Goal: Task Accomplishment & Management: Complete application form

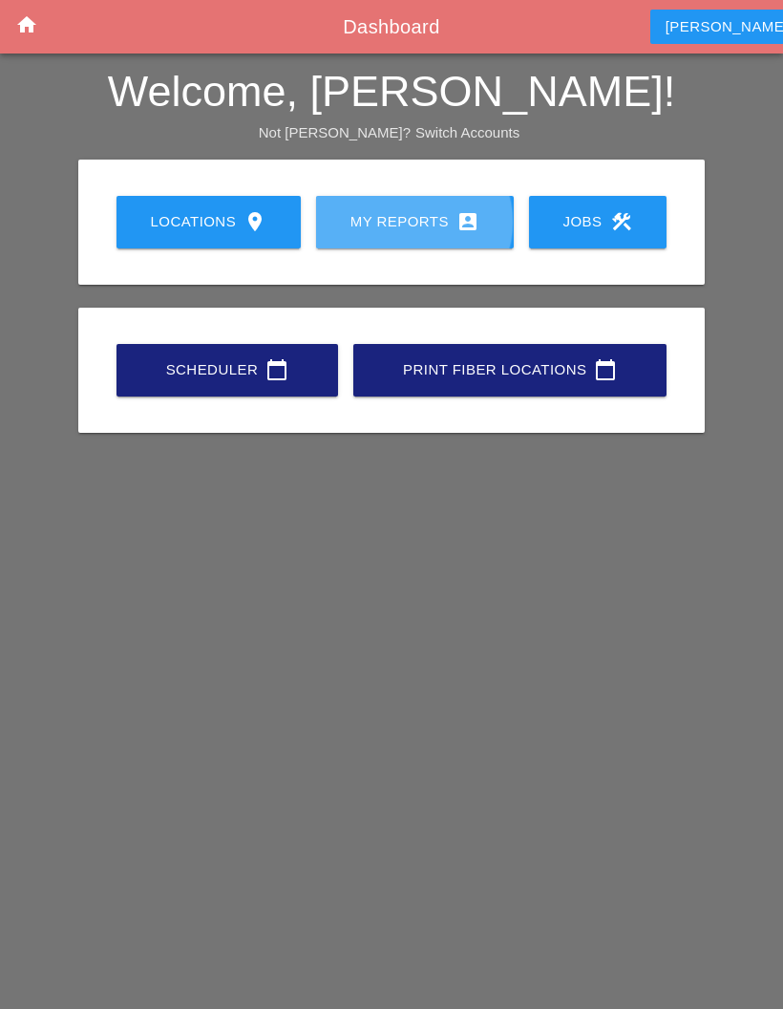
click at [451, 220] on div "My Reports account_box" at bounding box center [415, 221] width 137 height 23
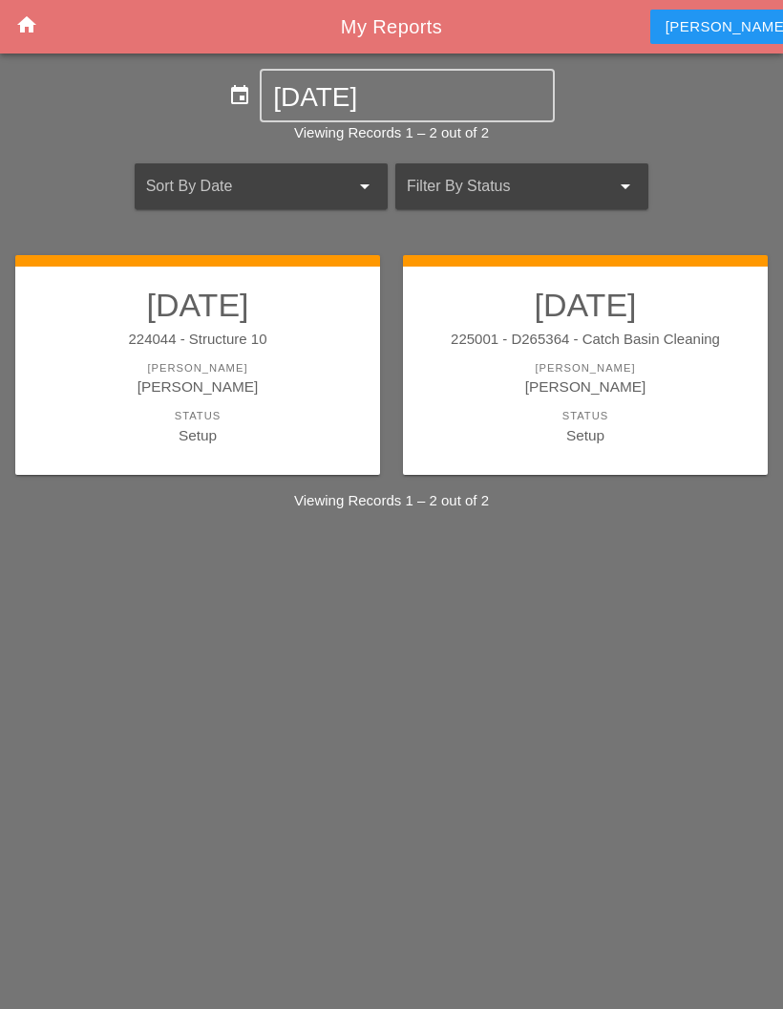
click at [669, 418] on div "Status" at bounding box center [585, 416] width 327 height 16
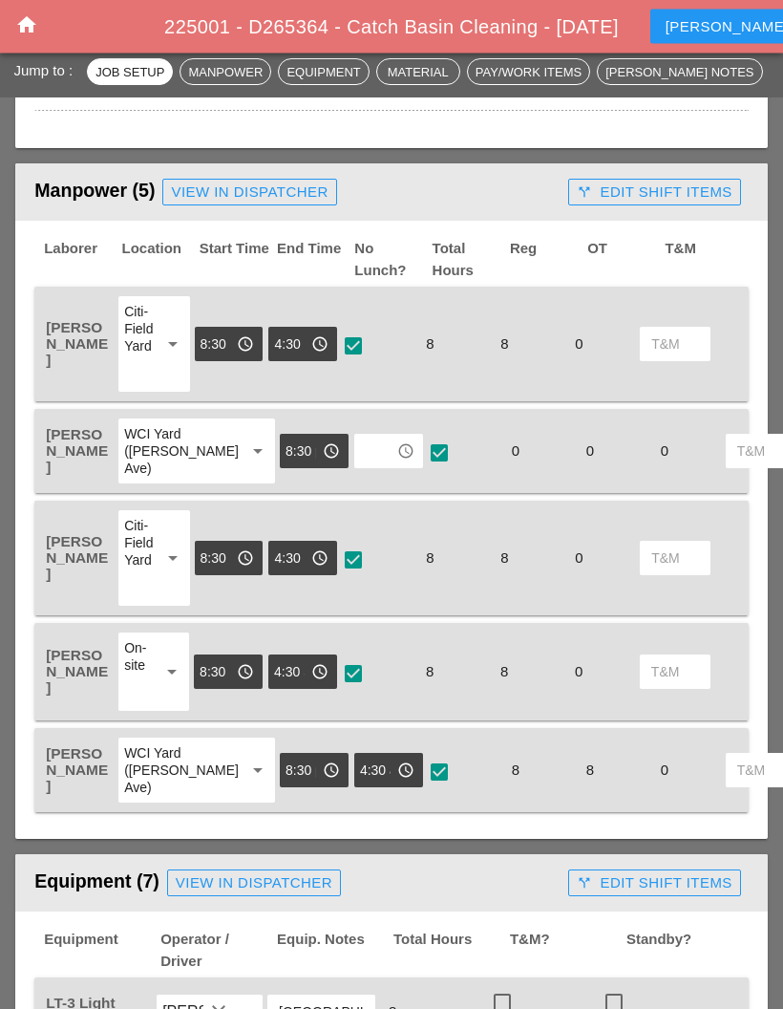
scroll to position [883, 0]
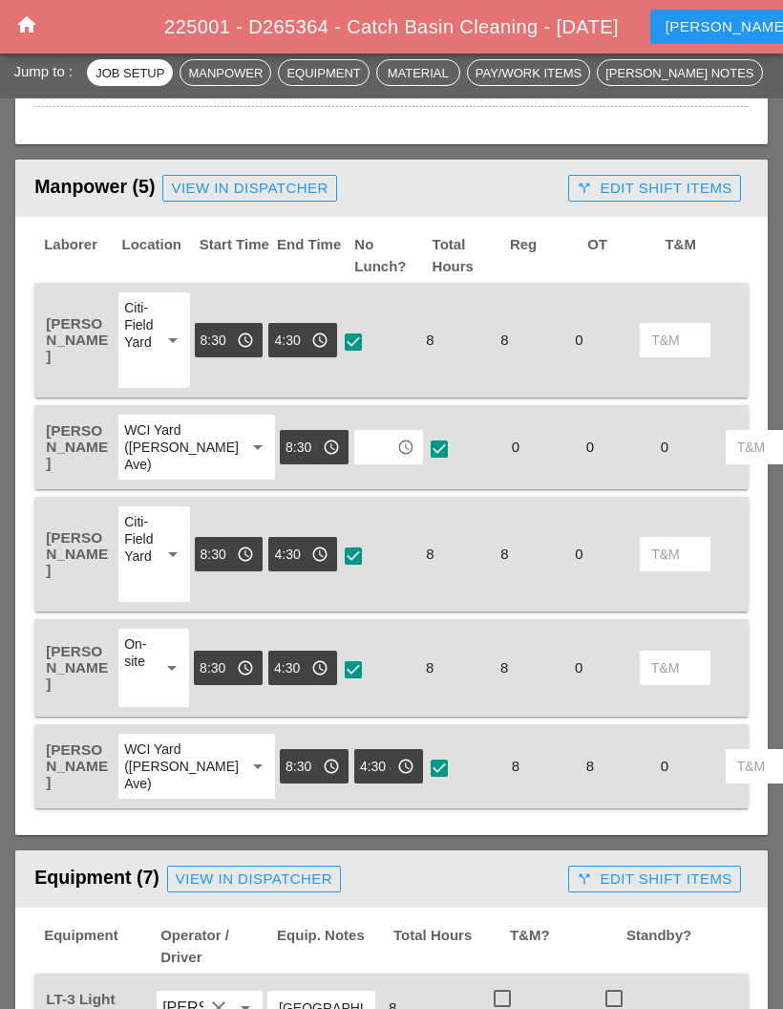
click at [360, 462] on input "text" at bounding box center [375, 447] width 31 height 31
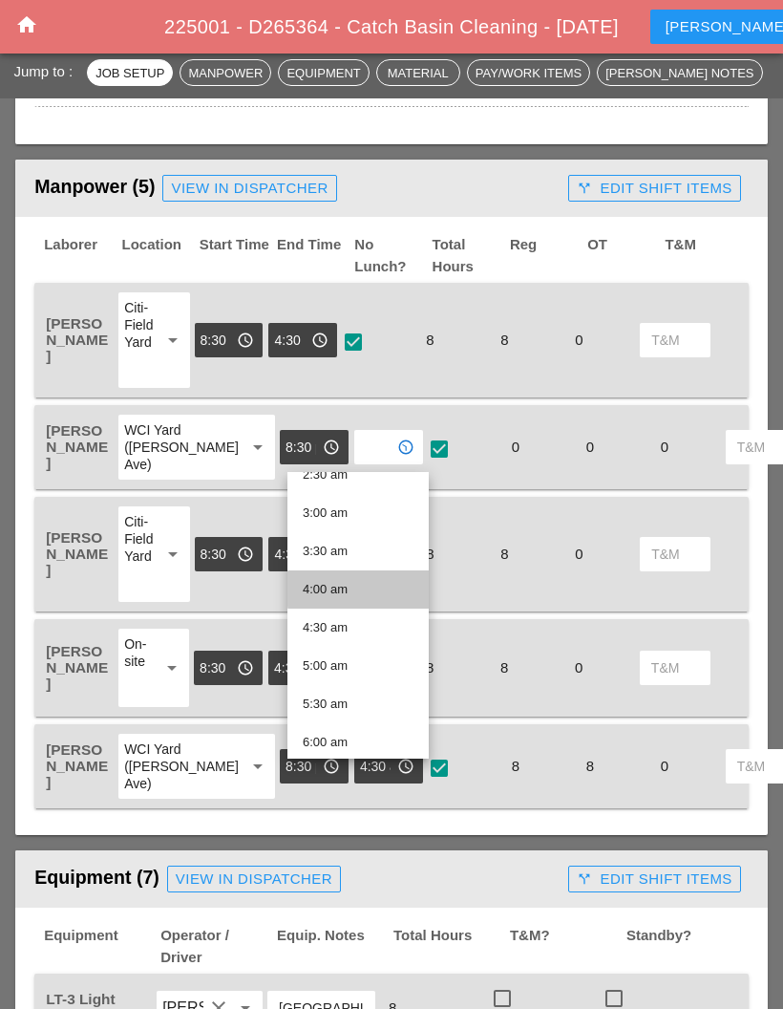
scroll to position [212, 0]
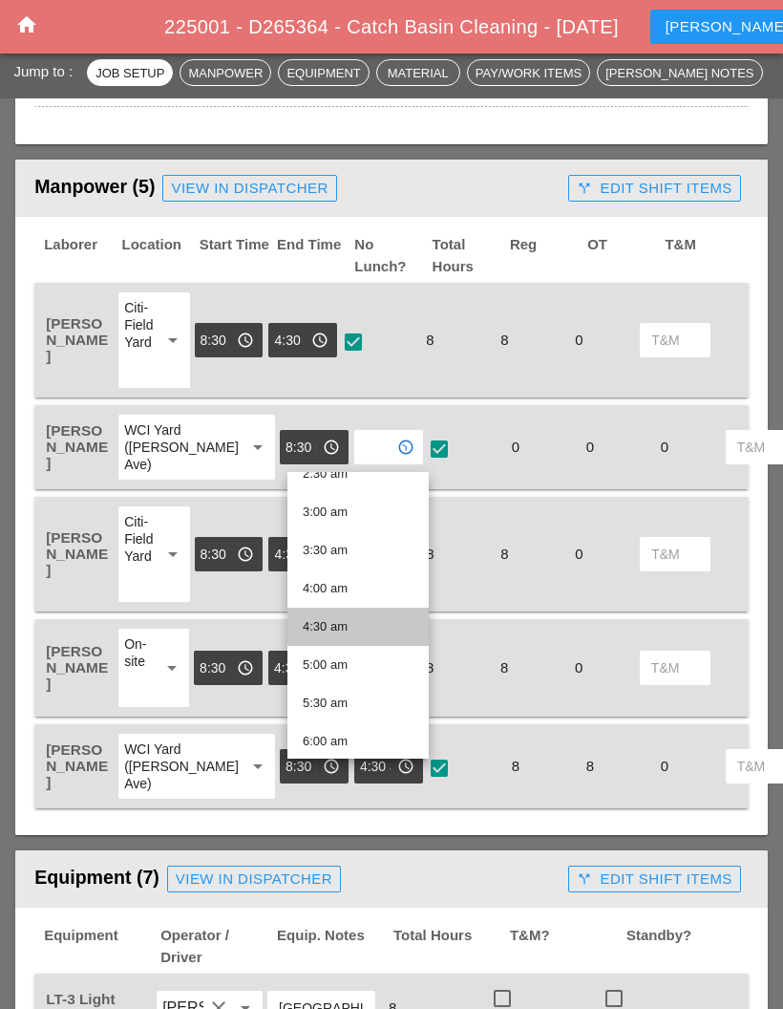
click at [344, 625] on div "4:30 am" at bounding box center [358, 626] width 111 height 23
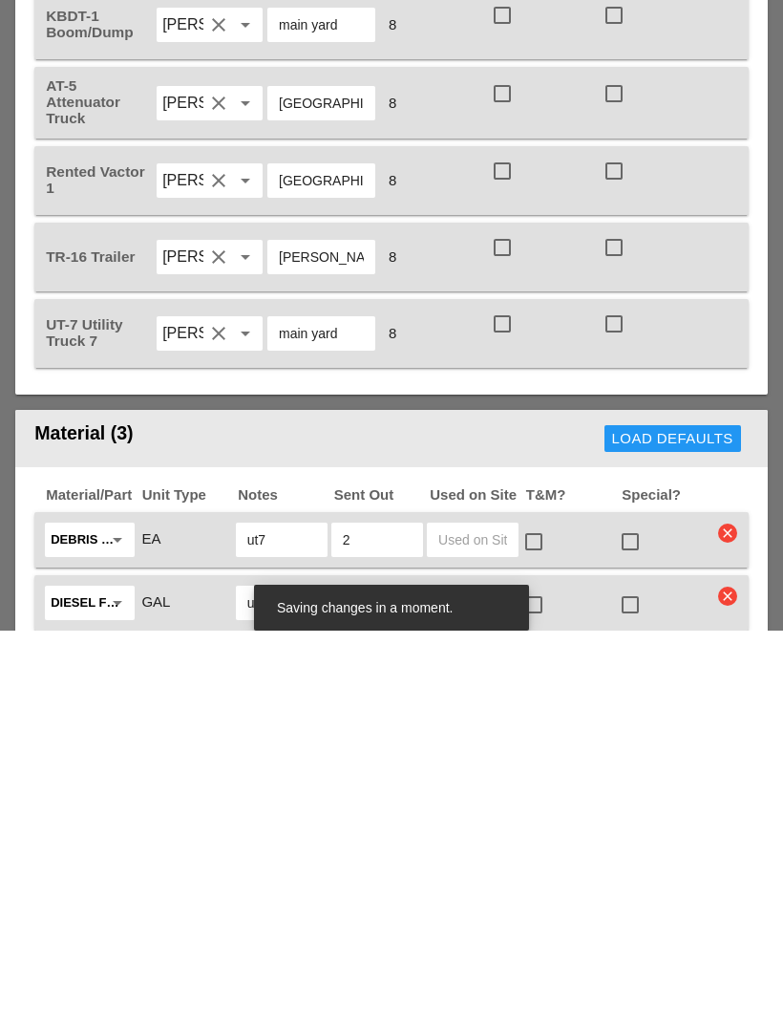
click at [516, 788] on header "Material (3) Load Defaults" at bounding box center [391, 816] width 753 height 57
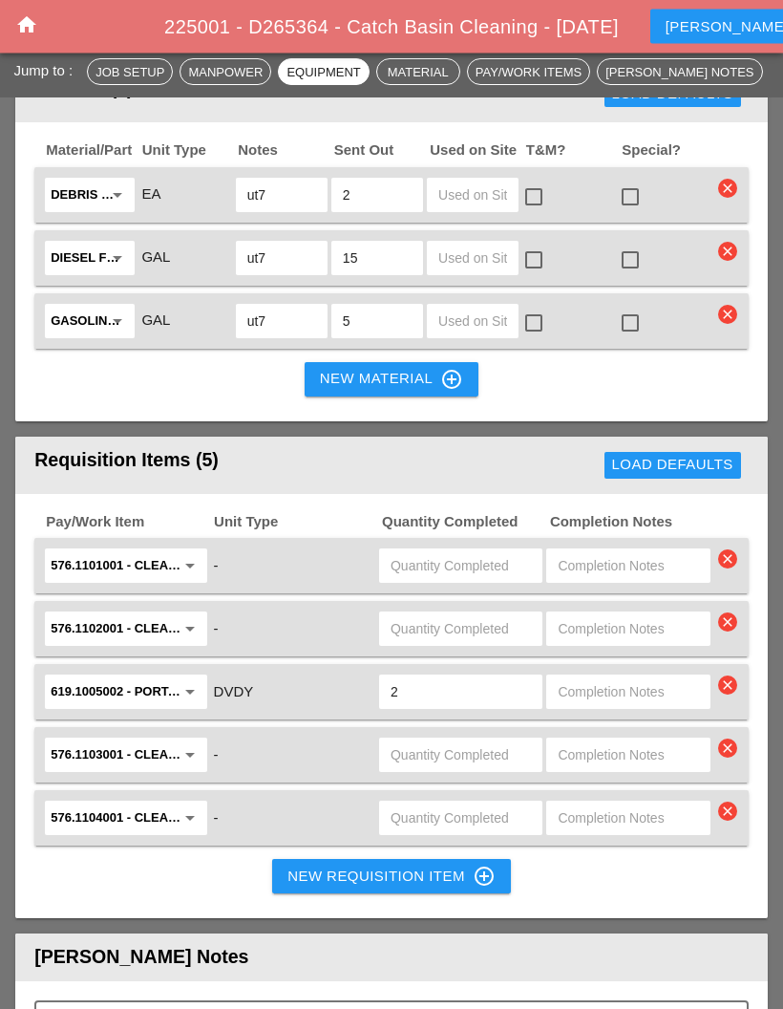
scroll to position [2363, 0]
click at [459, 581] on input "text" at bounding box center [461, 565] width 140 height 31
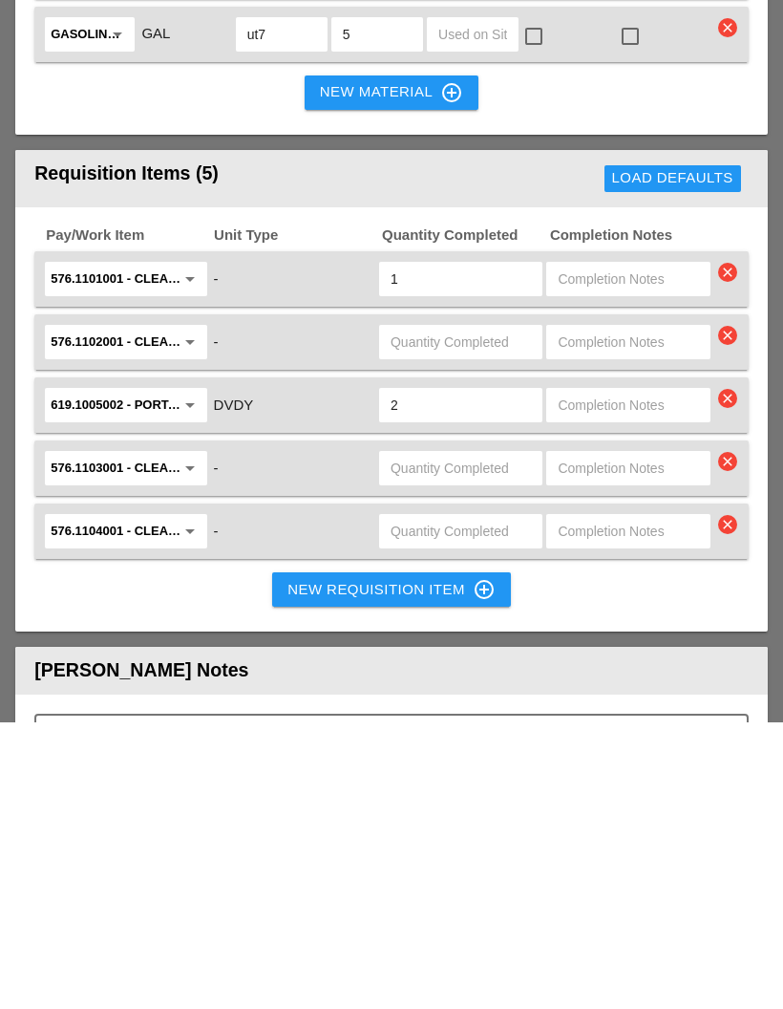
type input "1"
click at [458, 613] on input "text" at bounding box center [461, 628] width 140 height 31
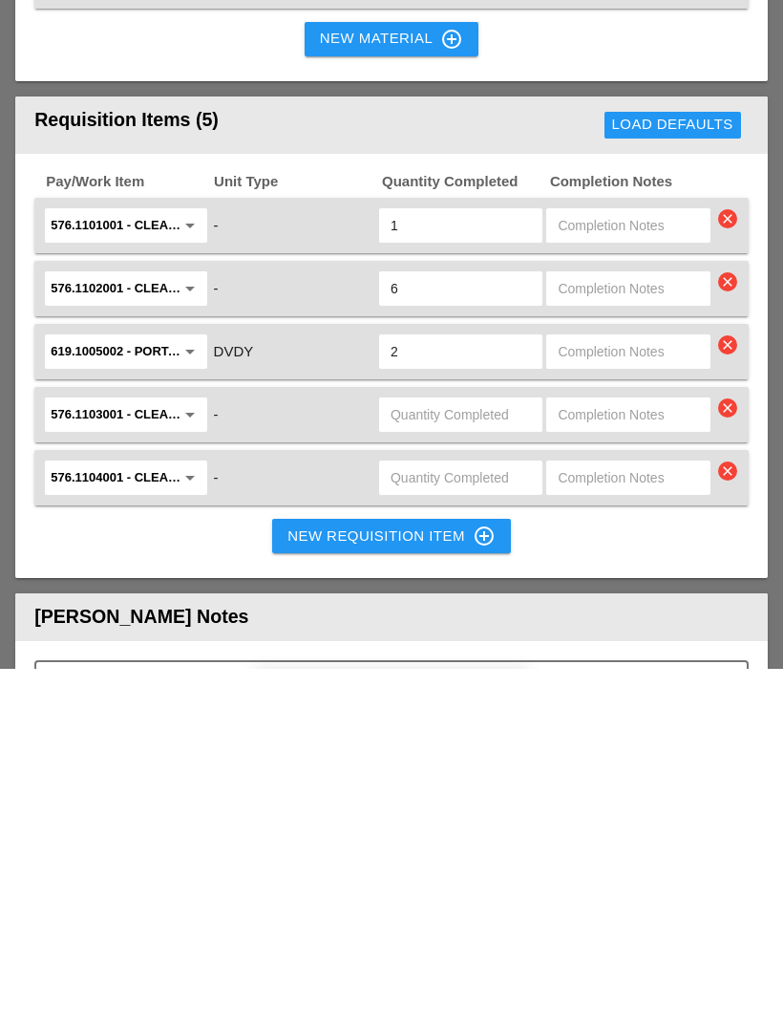
type input "6"
click at [106, 739] on input "576.1103001 - CLEANING TROUGHS OVER 100 FT TO 150 FT" at bounding box center [112, 754] width 123 height 31
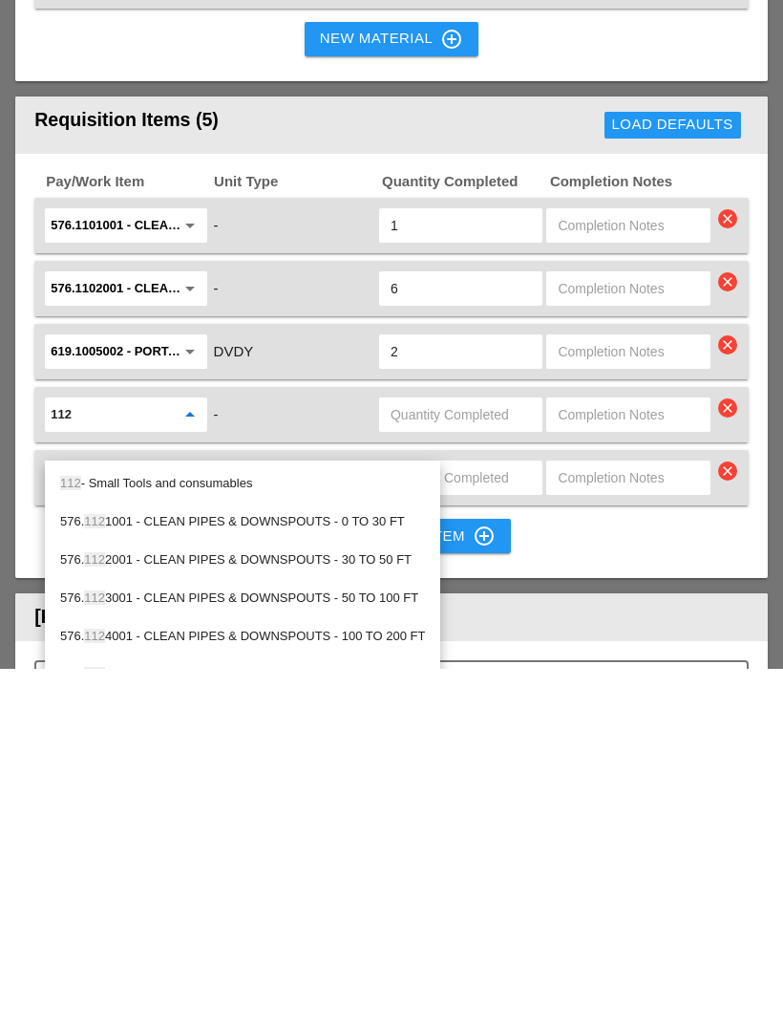
type input "1121"
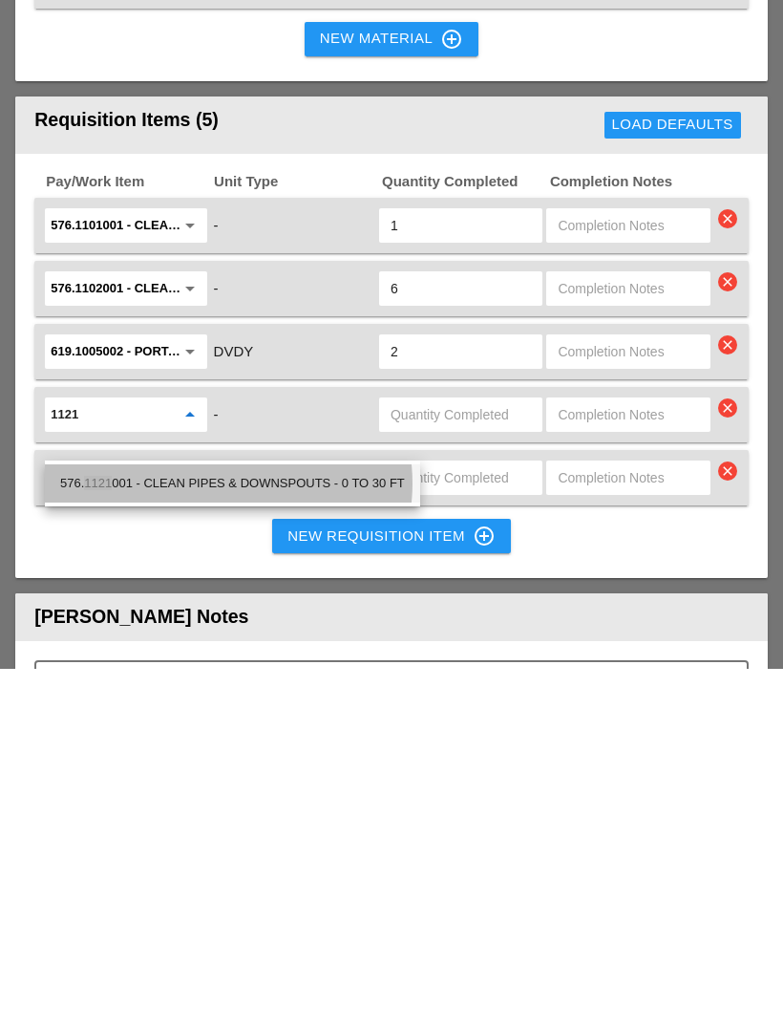
click at [142, 812] on div "576. 1121 001 - CLEAN PIPES & DOWNSPOUTS - 0 TO 30 FT" at bounding box center [232, 823] width 345 height 23
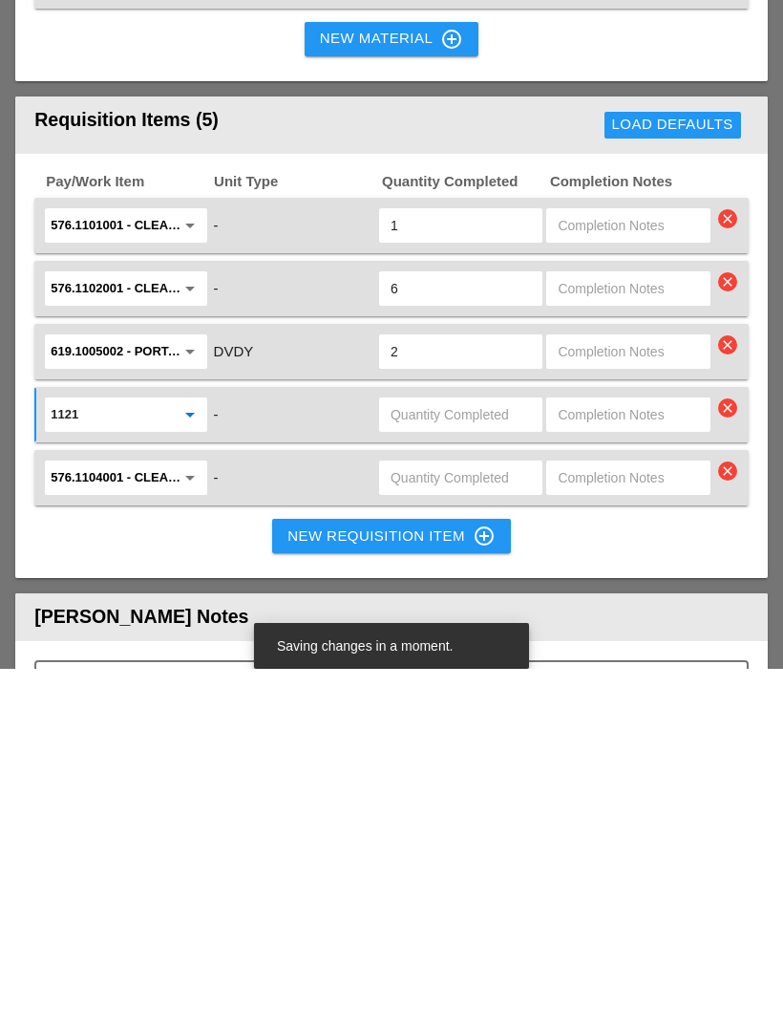
click at [498, 739] on input "text" at bounding box center [461, 754] width 140 height 31
type input "3"
click at [117, 802] on input "576.1104001 - CLEANING TROUGHS OVER 150 FT TO 200 FT" at bounding box center [112, 817] width 123 height 31
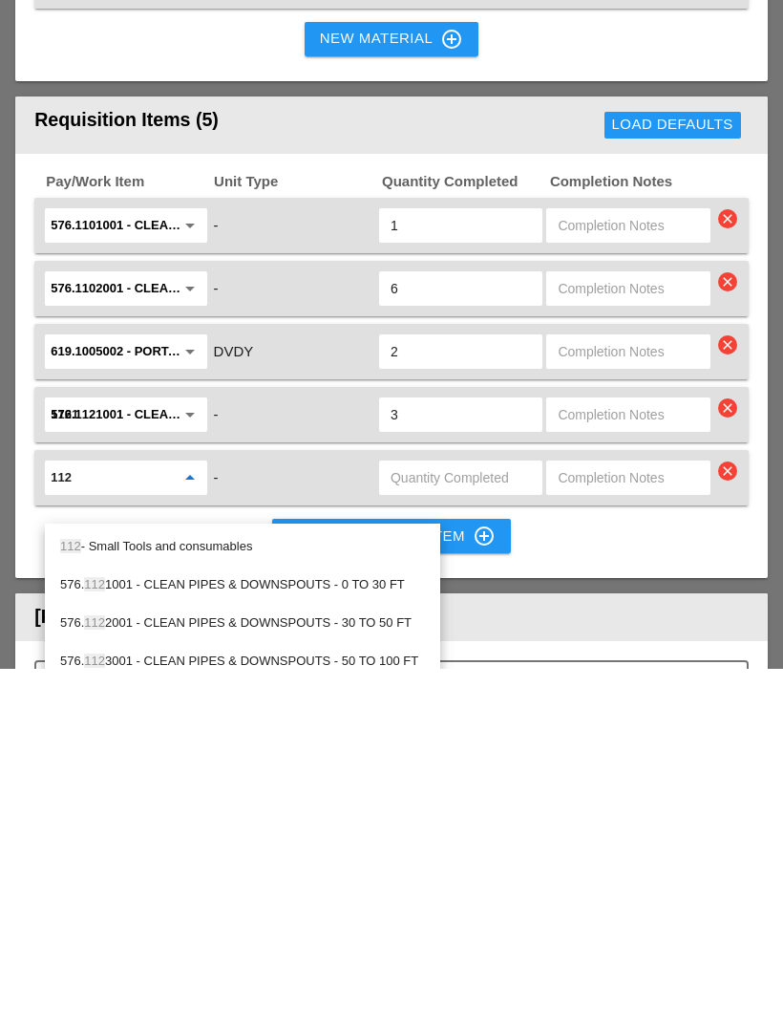
type input "1122"
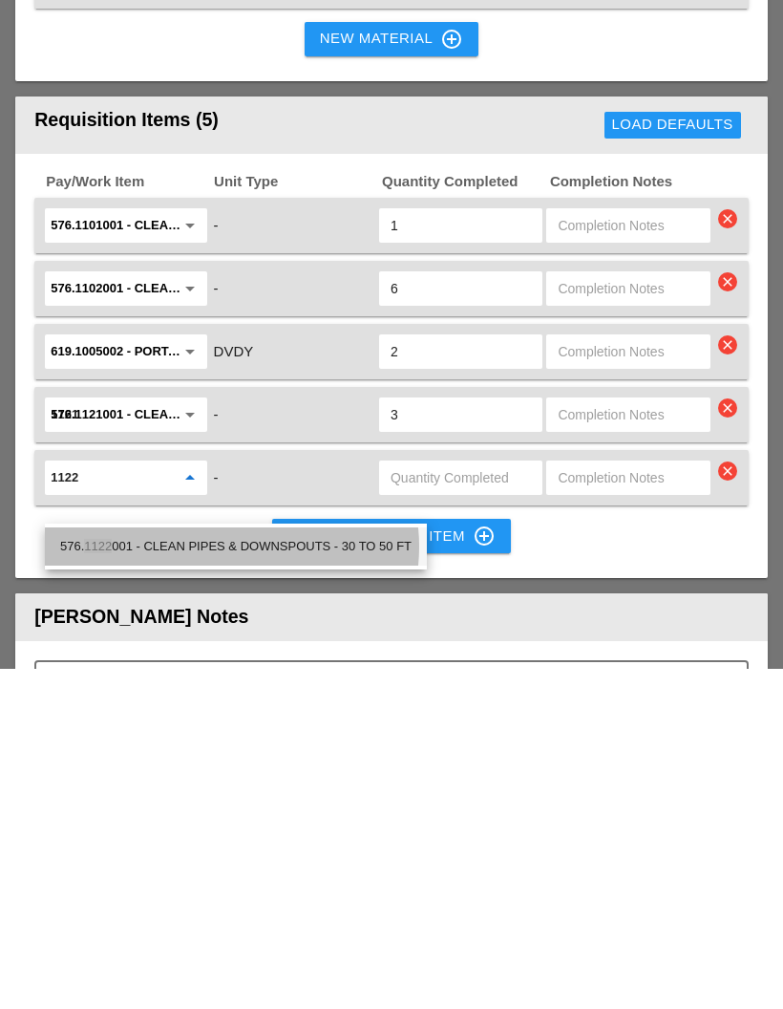
click at [152, 875] on div "576. 1122 001 - CLEAN PIPES & DOWNSPOUTS - 30 TO 50 FT" at bounding box center [236, 886] width 352 height 23
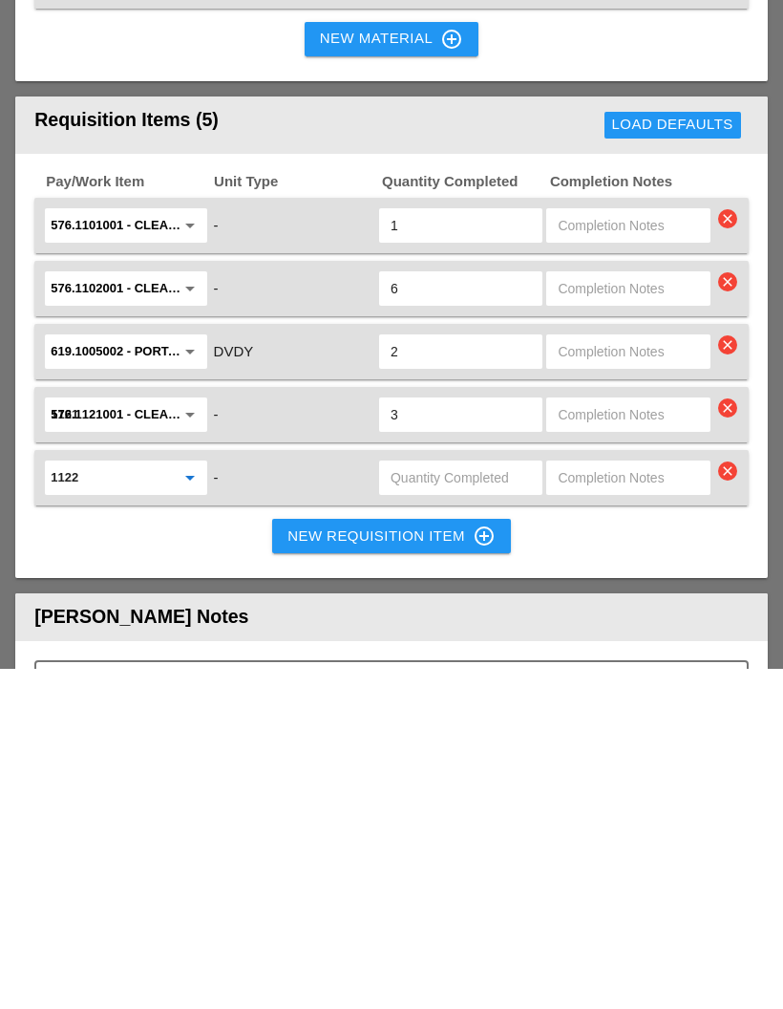
click at [465, 802] on input "text" at bounding box center [461, 817] width 140 height 31
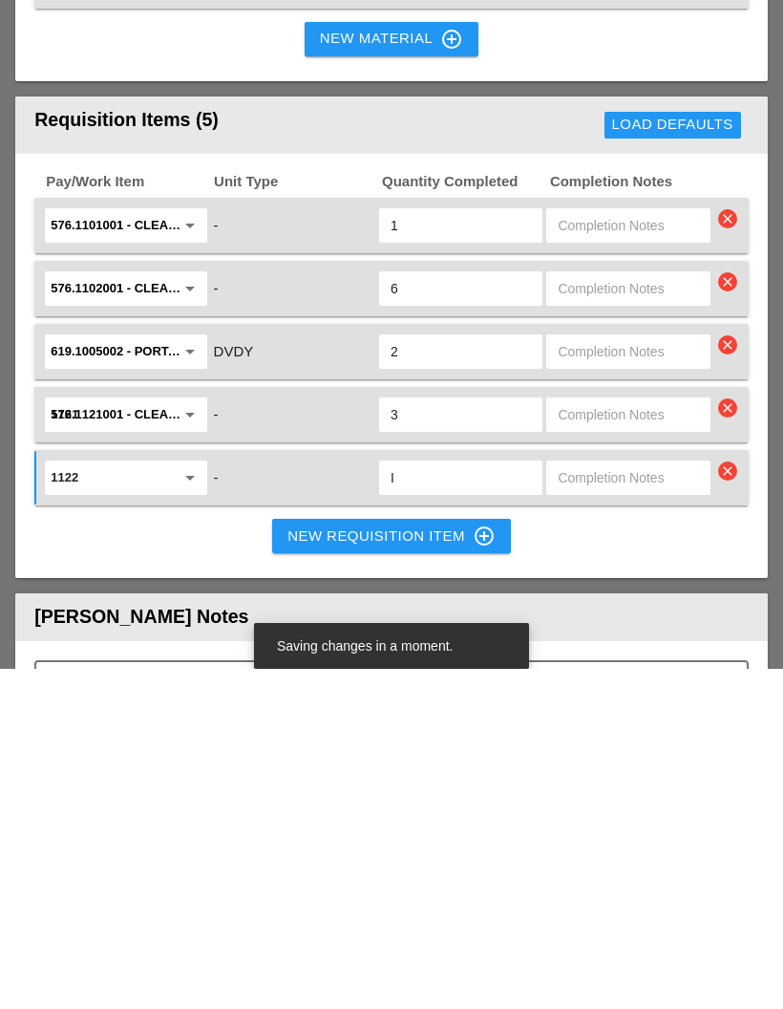
type input "I"
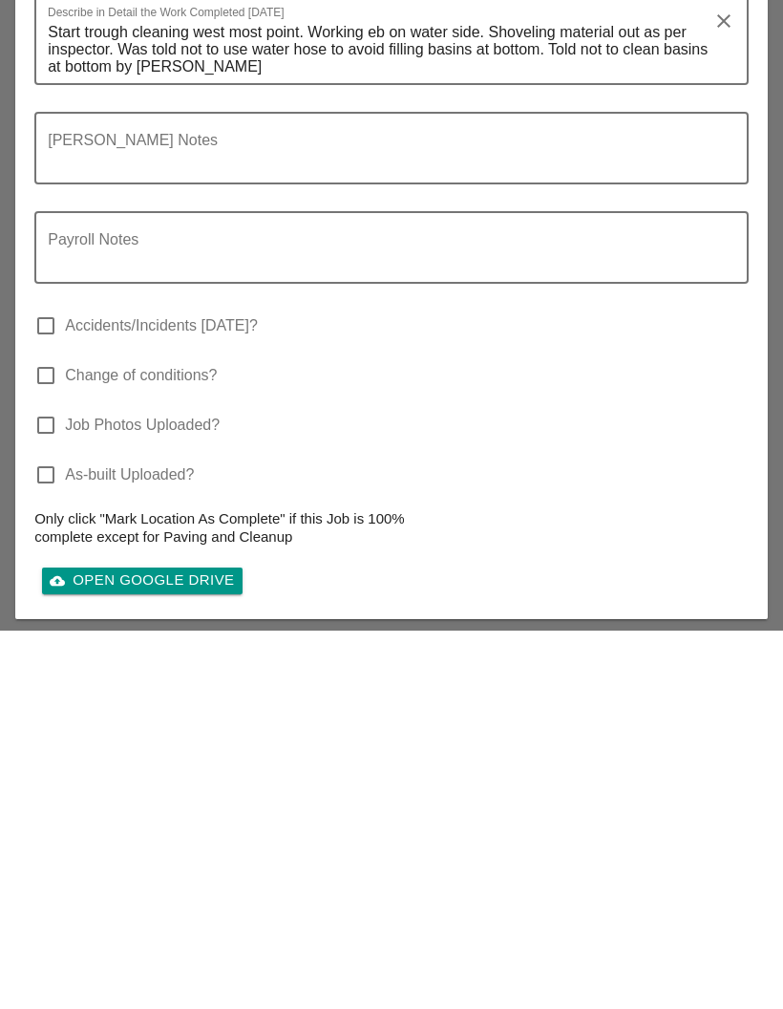
scroll to position [3000, 0]
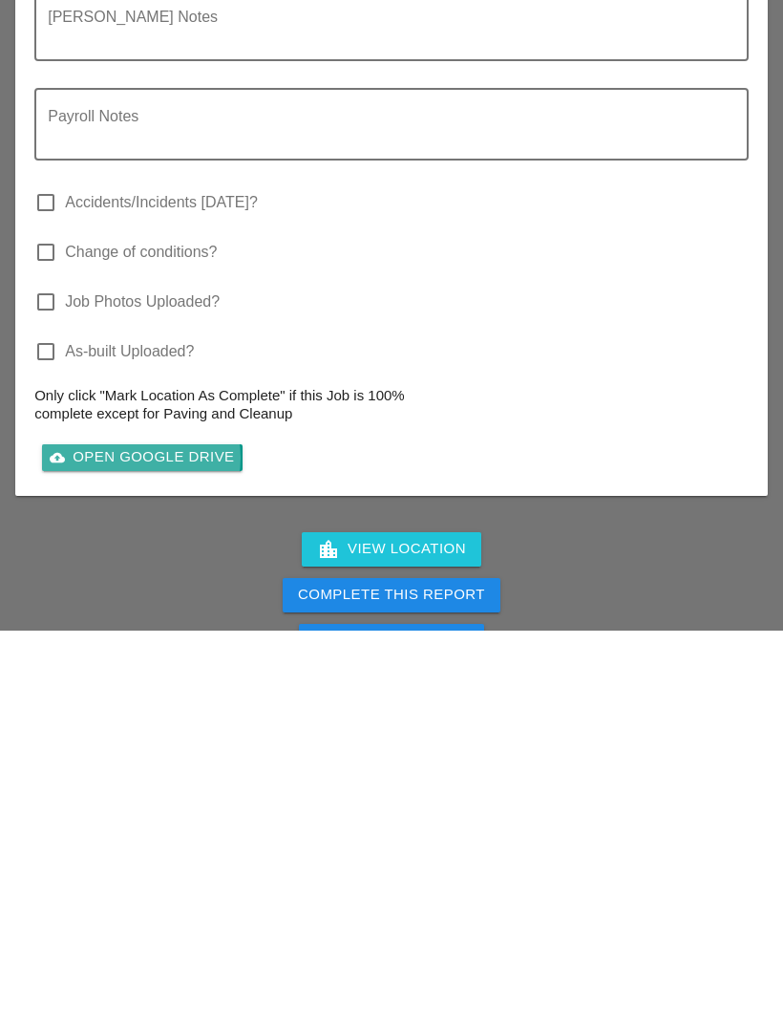
type input "4"
click at [168, 824] on div "cloud_upload Open Google Drive" at bounding box center [142, 835] width 184 height 22
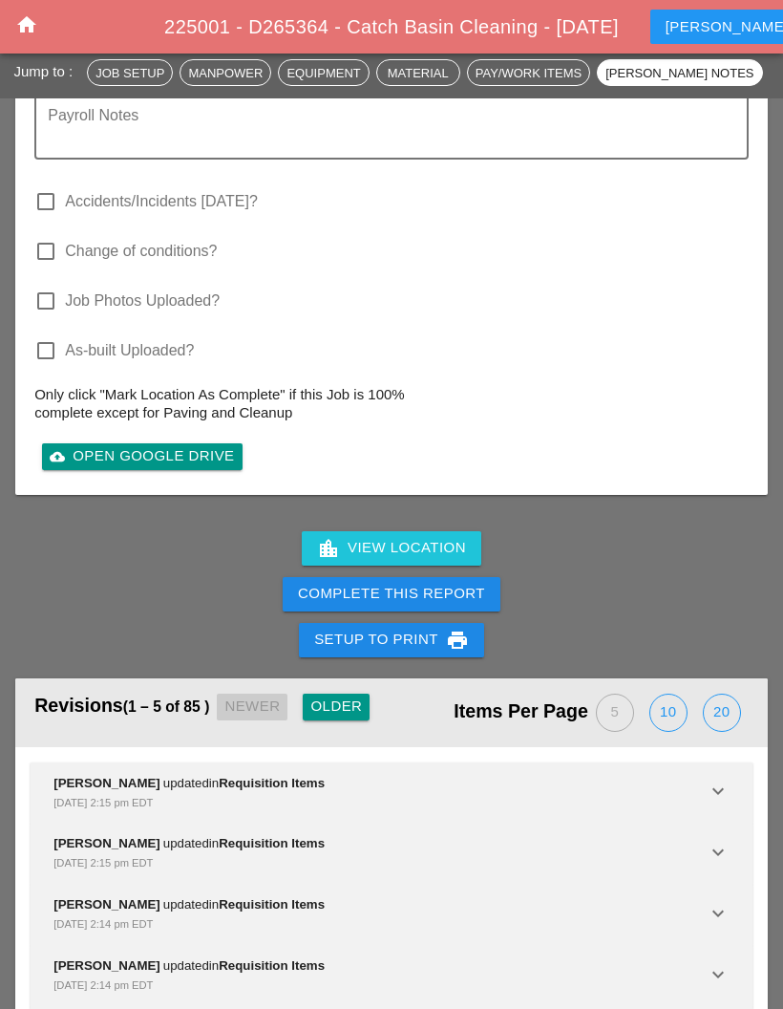
scroll to position [3572, 0]
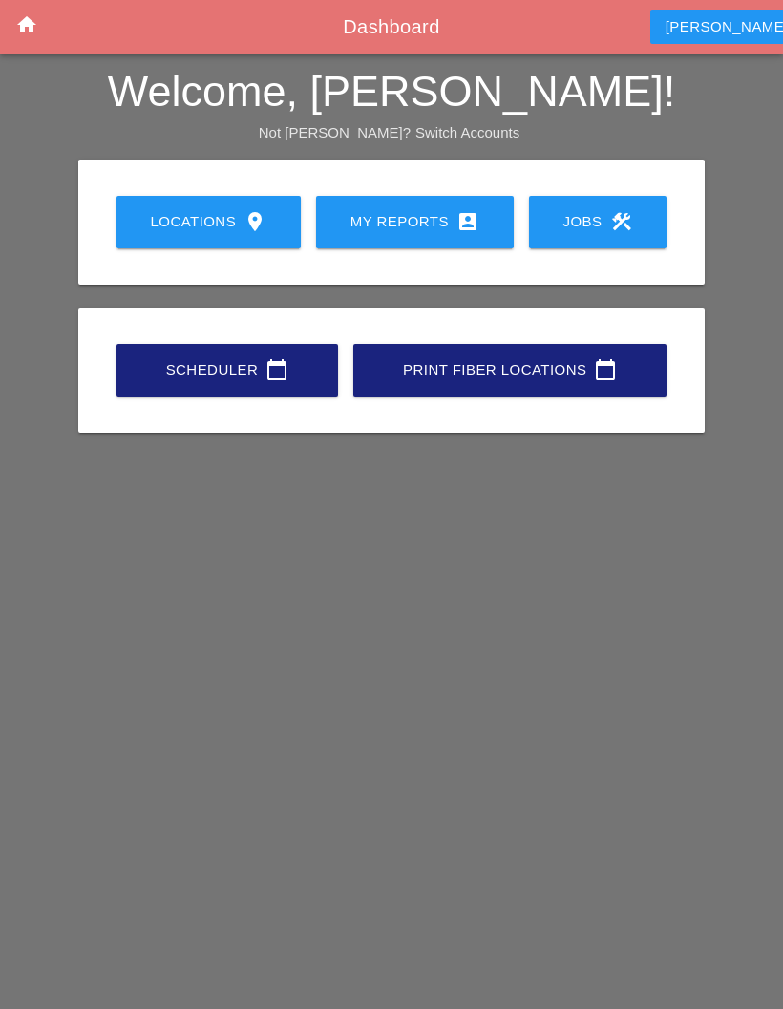
click at [446, 210] on div "My Reports account_box" at bounding box center [415, 221] width 137 height 23
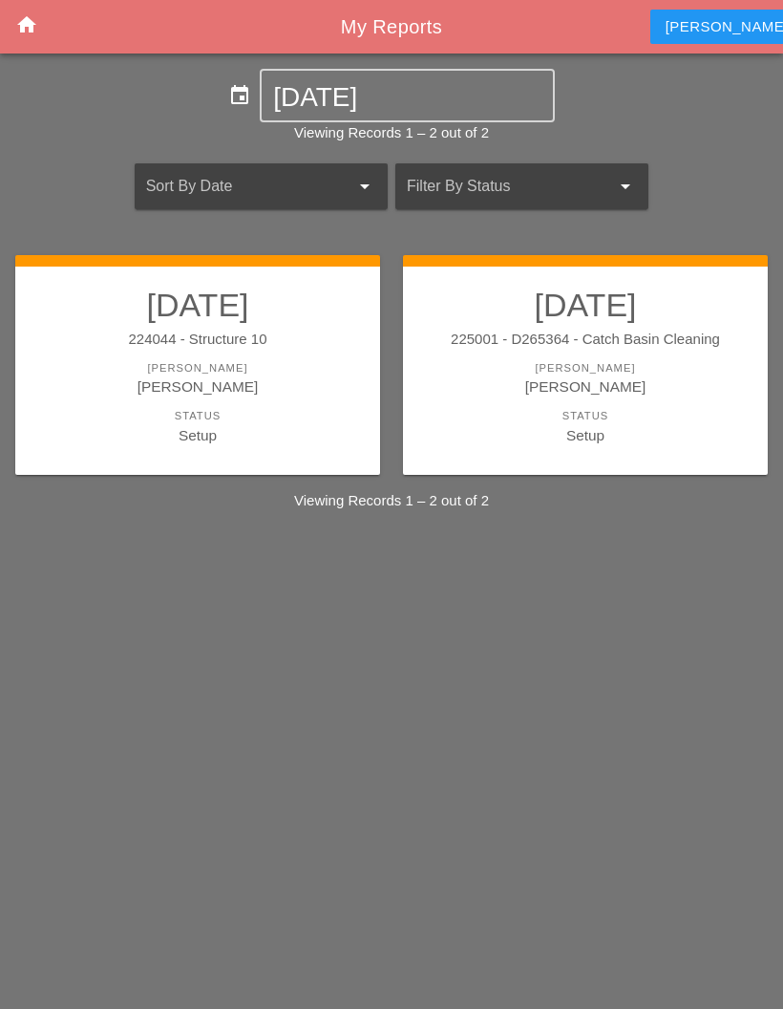
click at [477, 440] on div "Setup" at bounding box center [585, 435] width 327 height 22
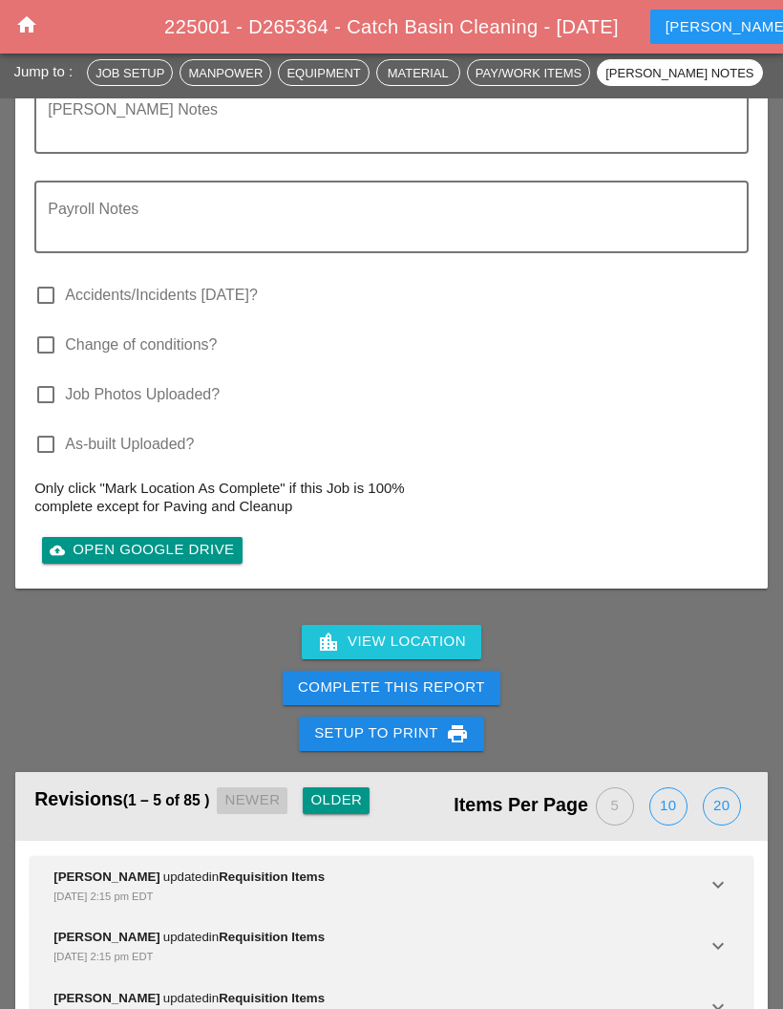
scroll to position [3525, 0]
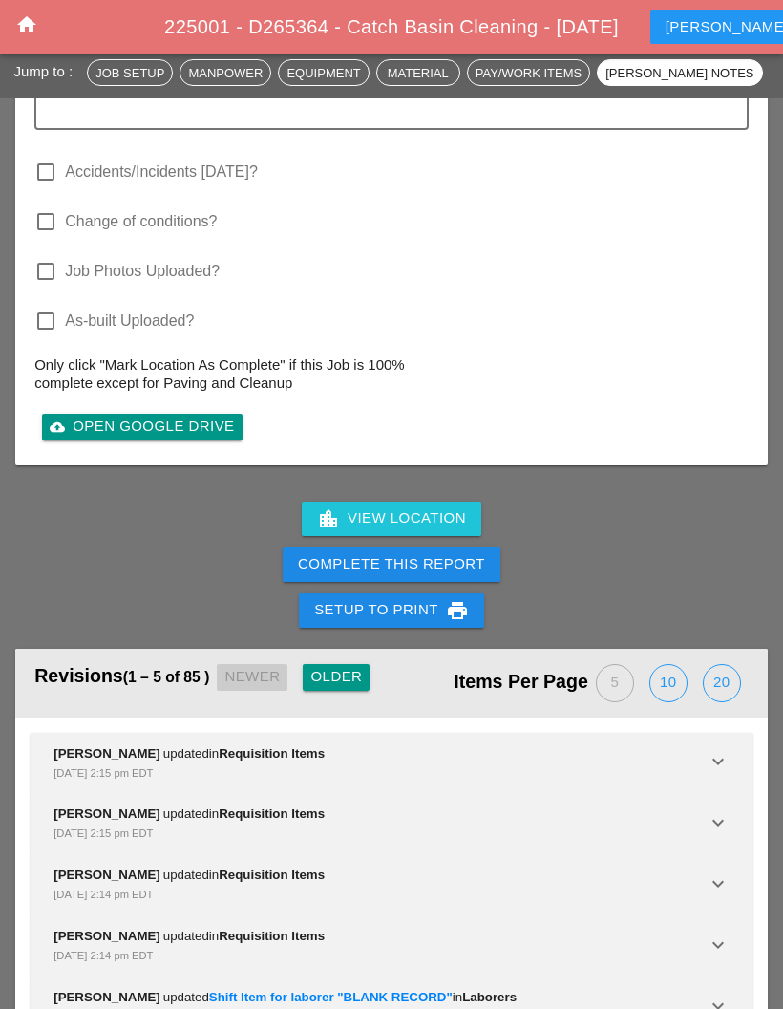
click at [155, 408] on div "Only click "Mark Location As Complete" if this Job is 100% complete except for …" at bounding box center [225, 381] width 382 height 53
click at [163, 440] on link "cloud_upload Open Google Drive" at bounding box center [142, 427] width 200 height 27
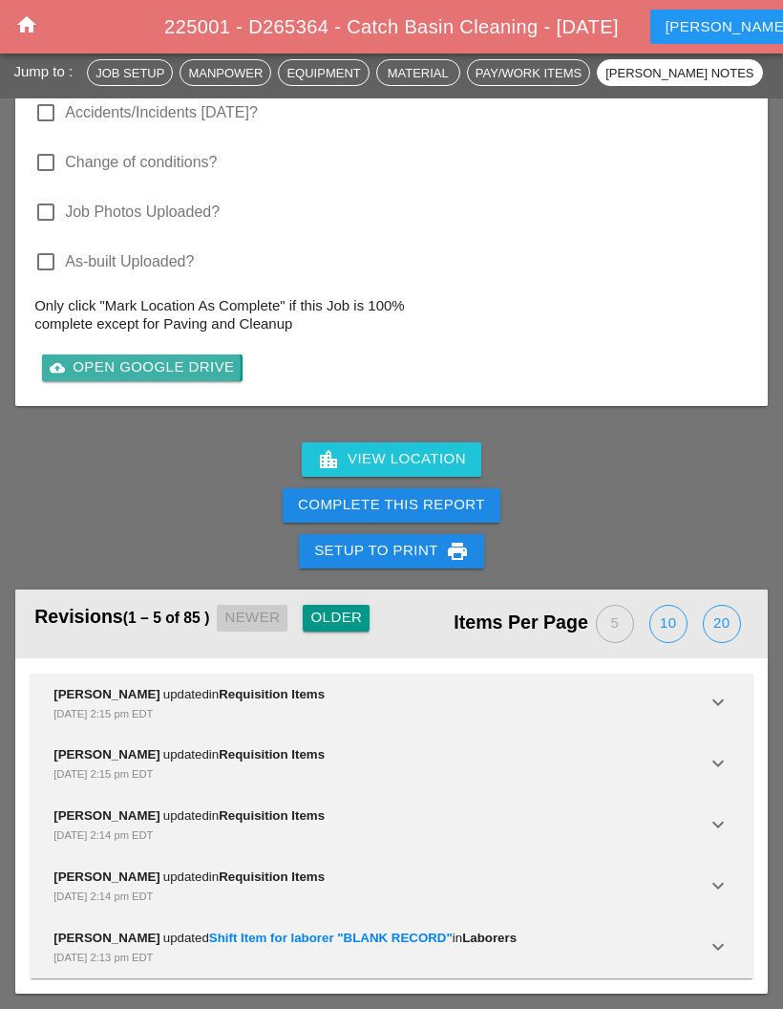
click at [185, 374] on div "cloud_upload Open Google Drive" at bounding box center [142, 367] width 184 height 22
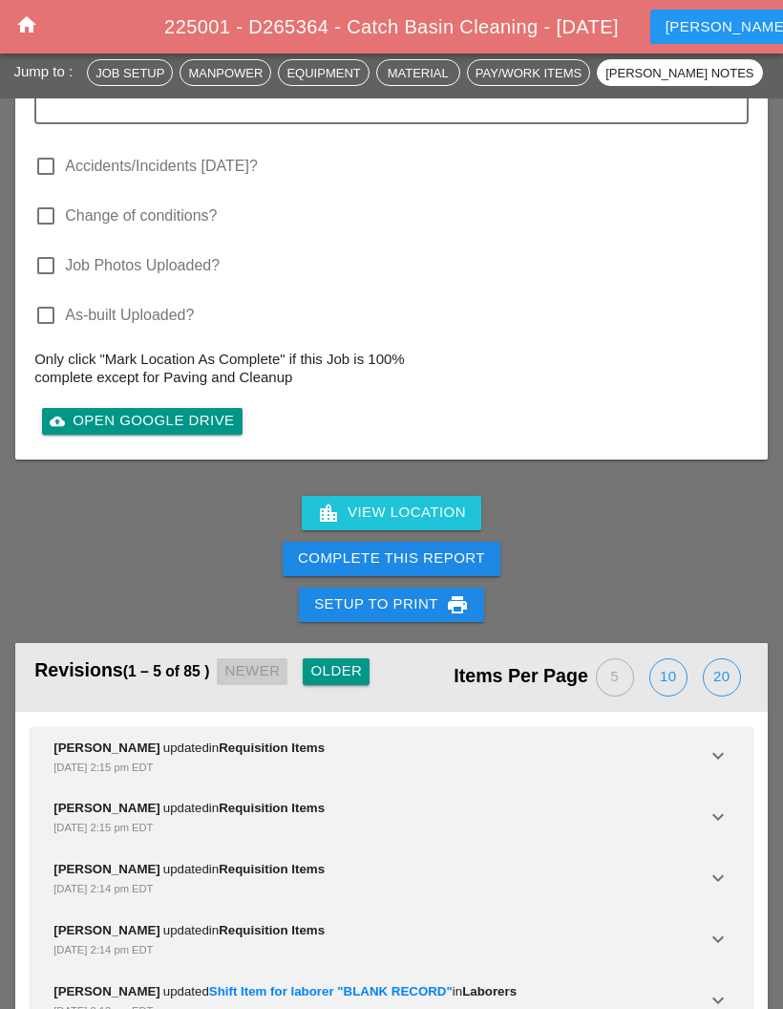
scroll to position [3555, 0]
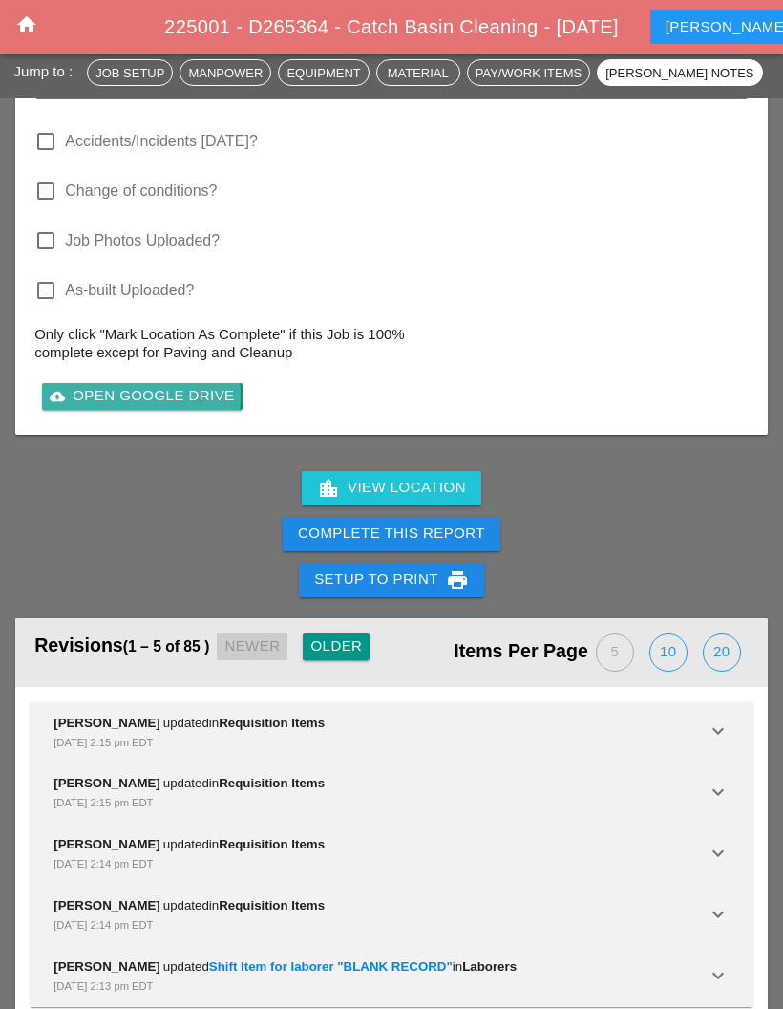
click at [161, 407] on div "cloud_upload Open Google Drive" at bounding box center [142, 396] width 184 height 22
click at [375, 544] on div "Complete This Report" at bounding box center [391, 534] width 187 height 22
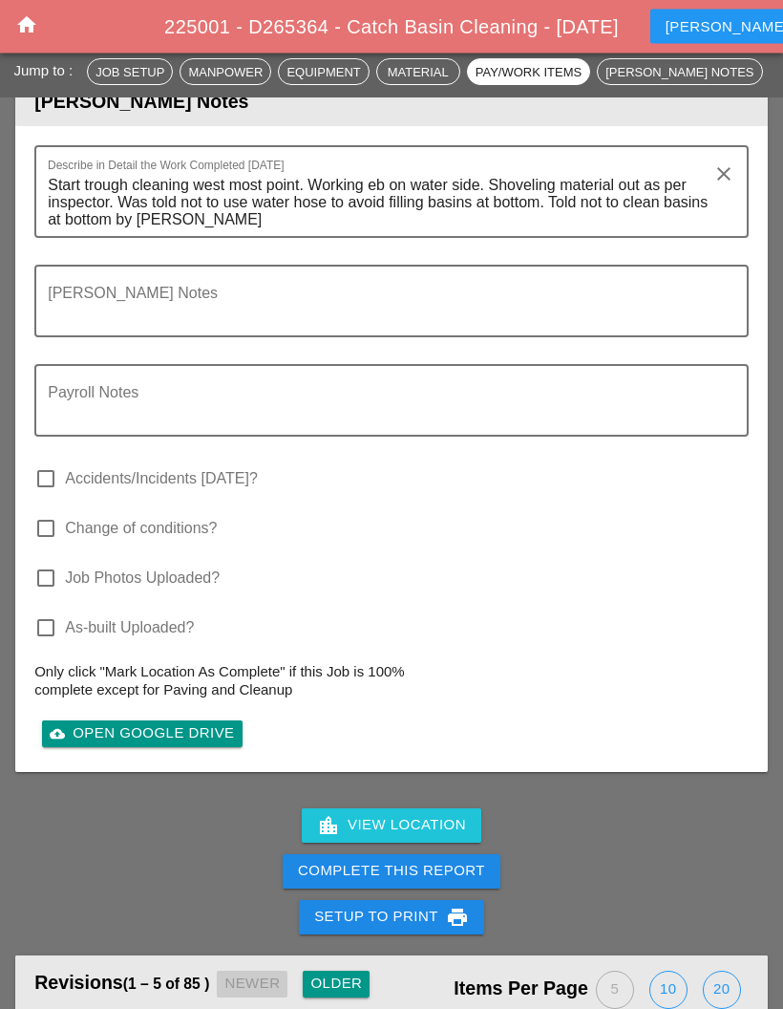
scroll to position [3219, 0]
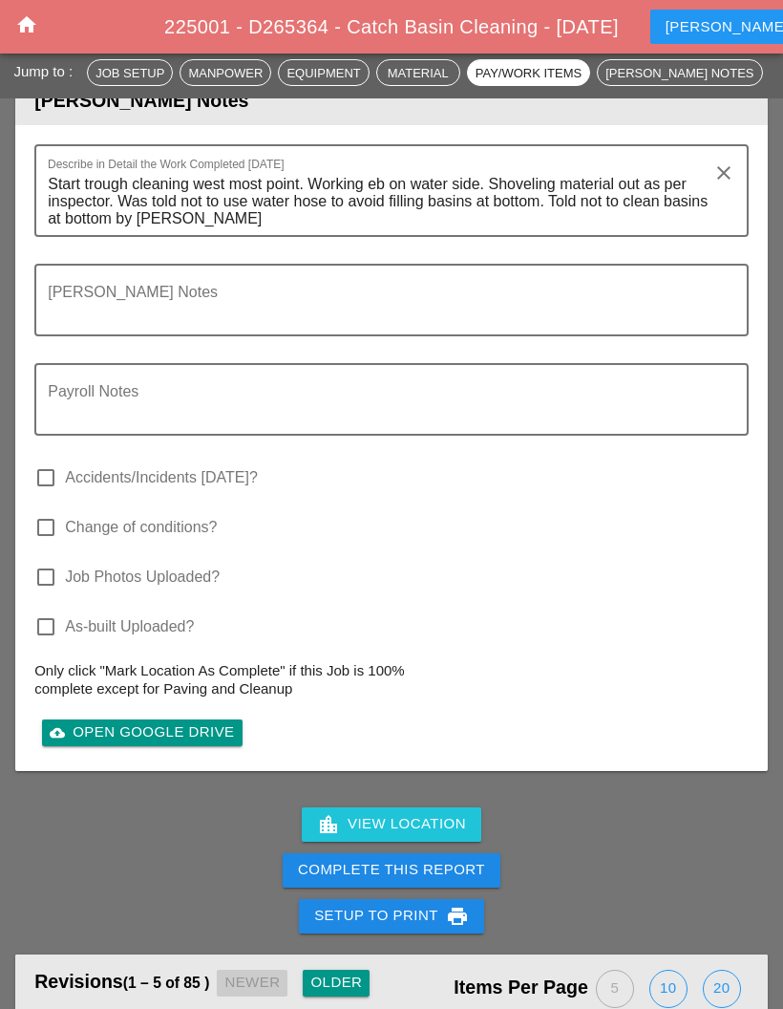
click at [397, 881] on div "Complete This Report" at bounding box center [391, 870] width 187 height 22
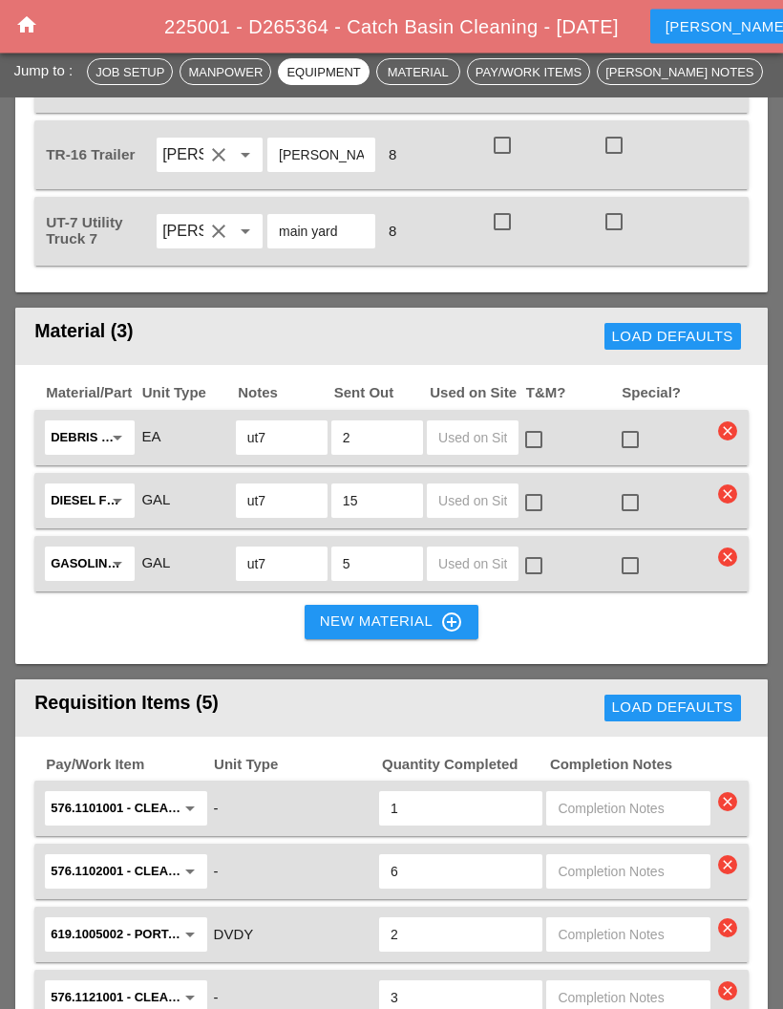
scroll to position [2121, 0]
click at [470, 453] on input "text" at bounding box center [472, 437] width 69 height 31
click at [239, 652] on div "Material/Part Unit Type Notes Sent Out Used on Site T&M? Special? Debris Bags a…" at bounding box center [391, 514] width 753 height 299
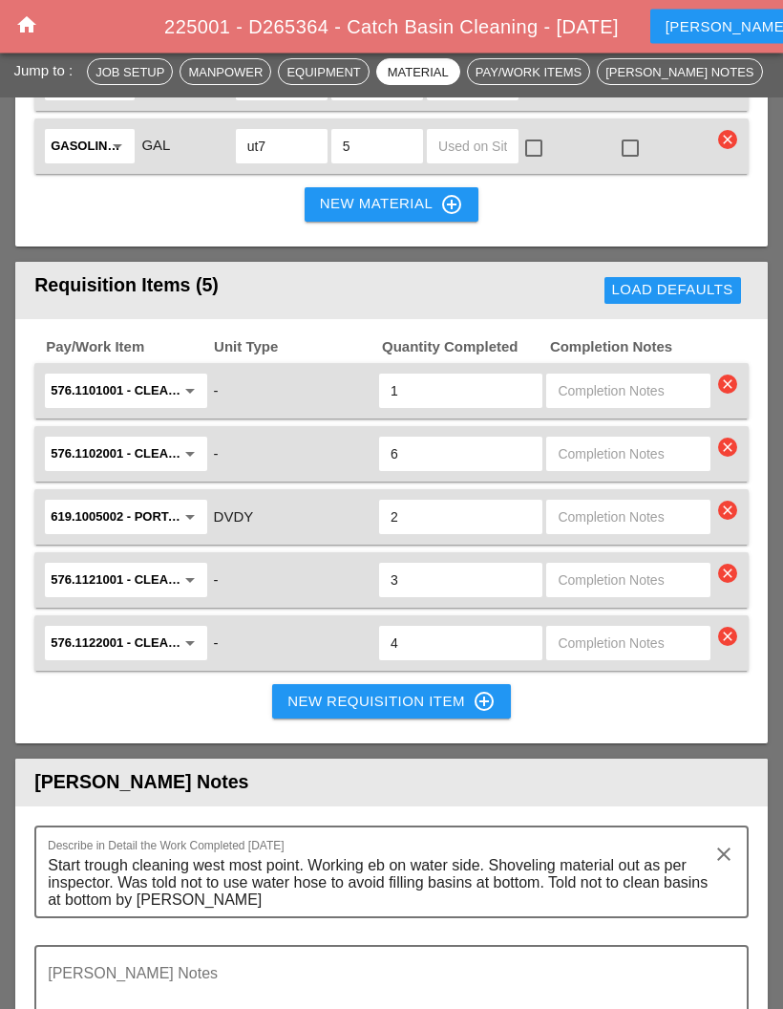
scroll to position [2538, 0]
click at [256, 404] on div "-" at bounding box center [293, 391] width 163 height 26
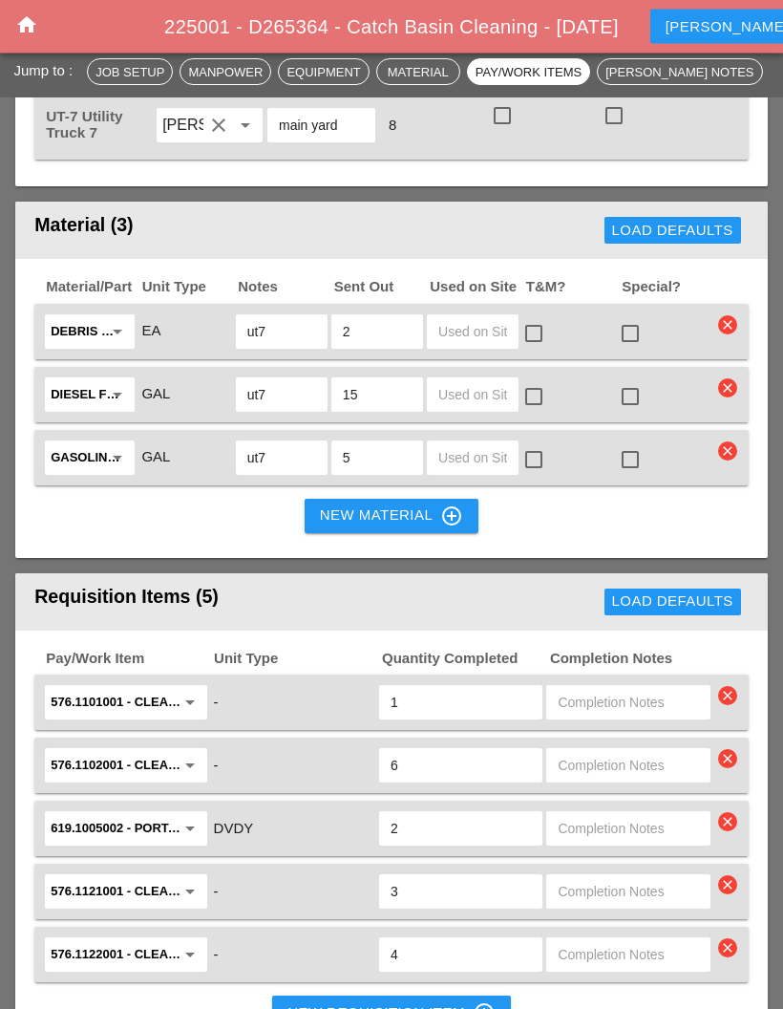
scroll to position [2227, 0]
click at [728, 334] on icon "clear" at bounding box center [727, 324] width 19 height 19
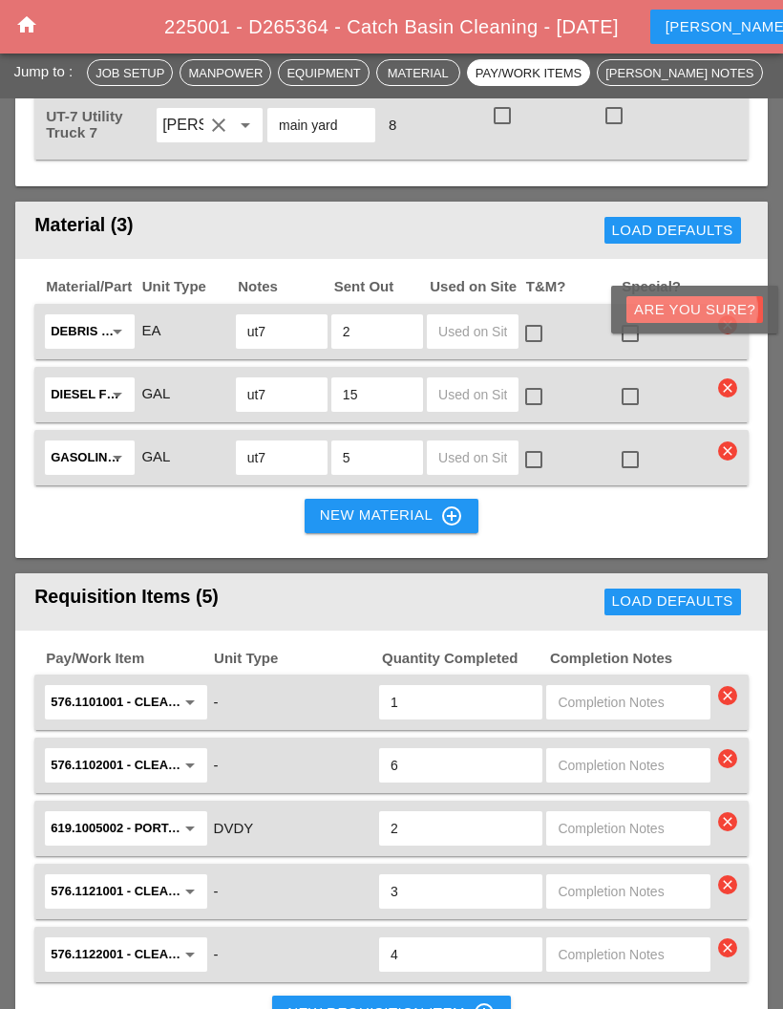
click at [687, 305] on div "Are you Sure?" at bounding box center [694, 310] width 121 height 22
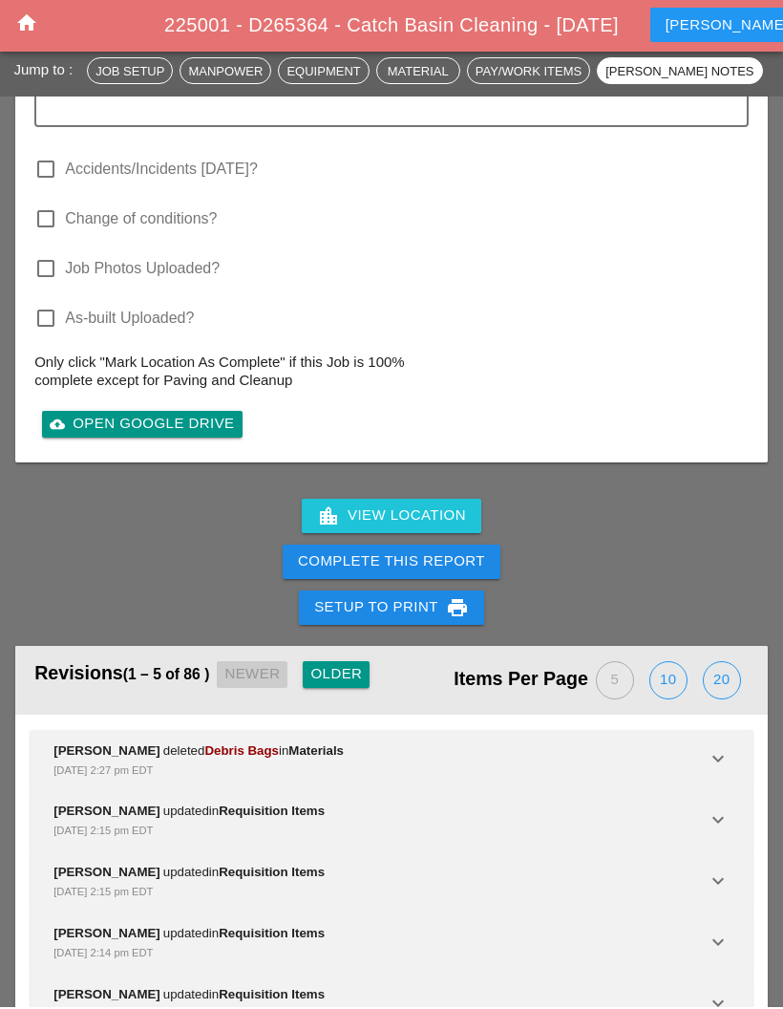
scroll to position [3462, 0]
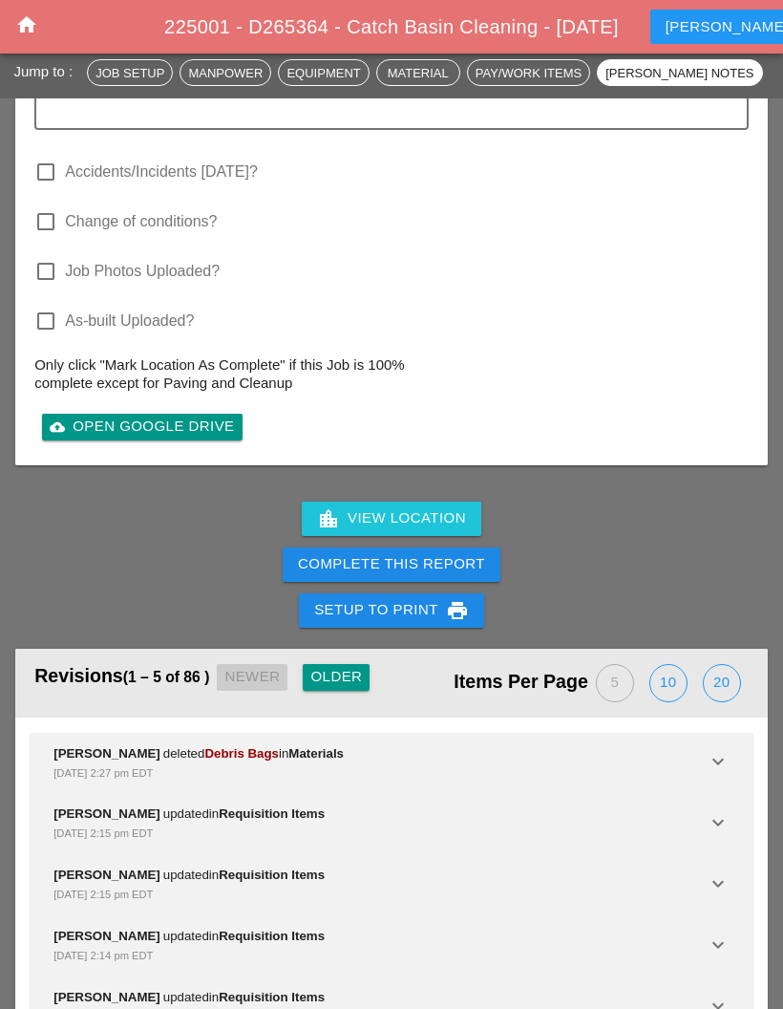
click at [416, 582] on button "Complete This Report" at bounding box center [392, 564] width 218 height 34
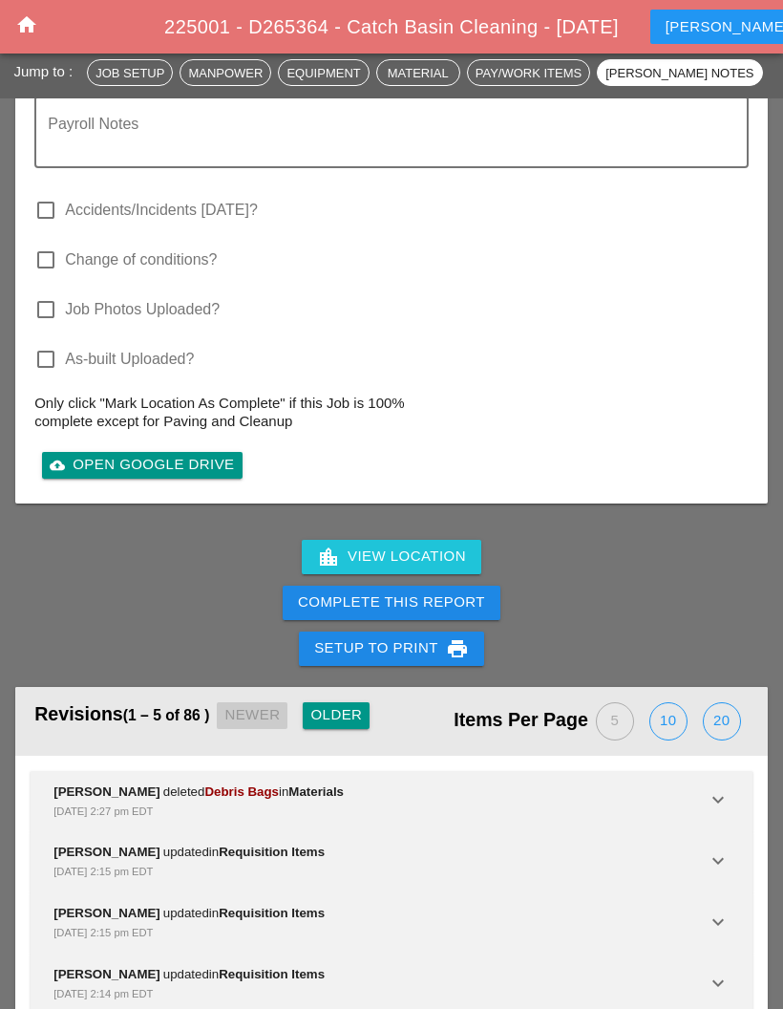
scroll to position [3462, 0]
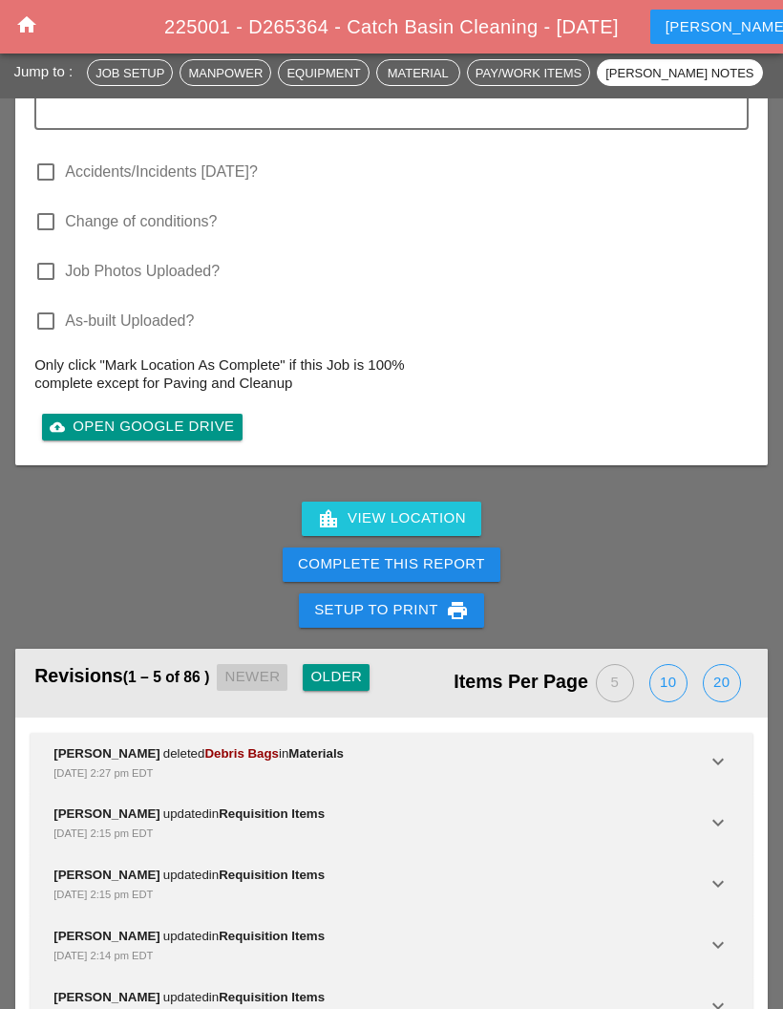
click at [721, 773] on icon "keyboard_arrow_down" at bounding box center [718, 761] width 23 height 23
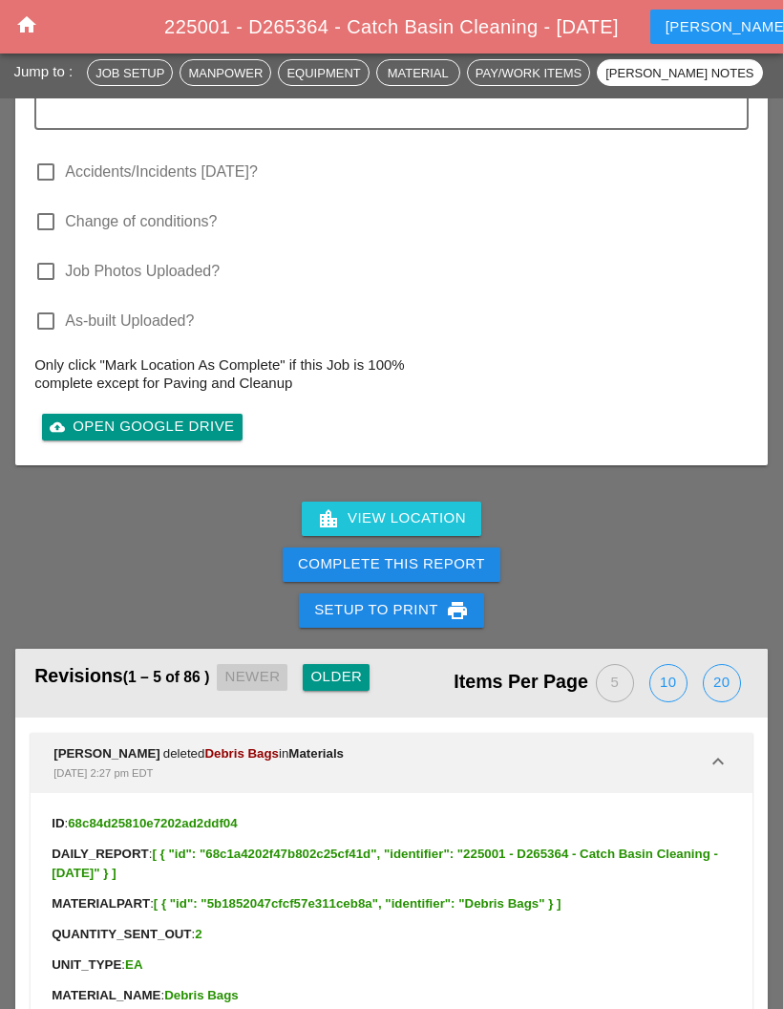
click at [714, 773] on icon "keyboard_arrow_down" at bounding box center [718, 761] width 23 height 23
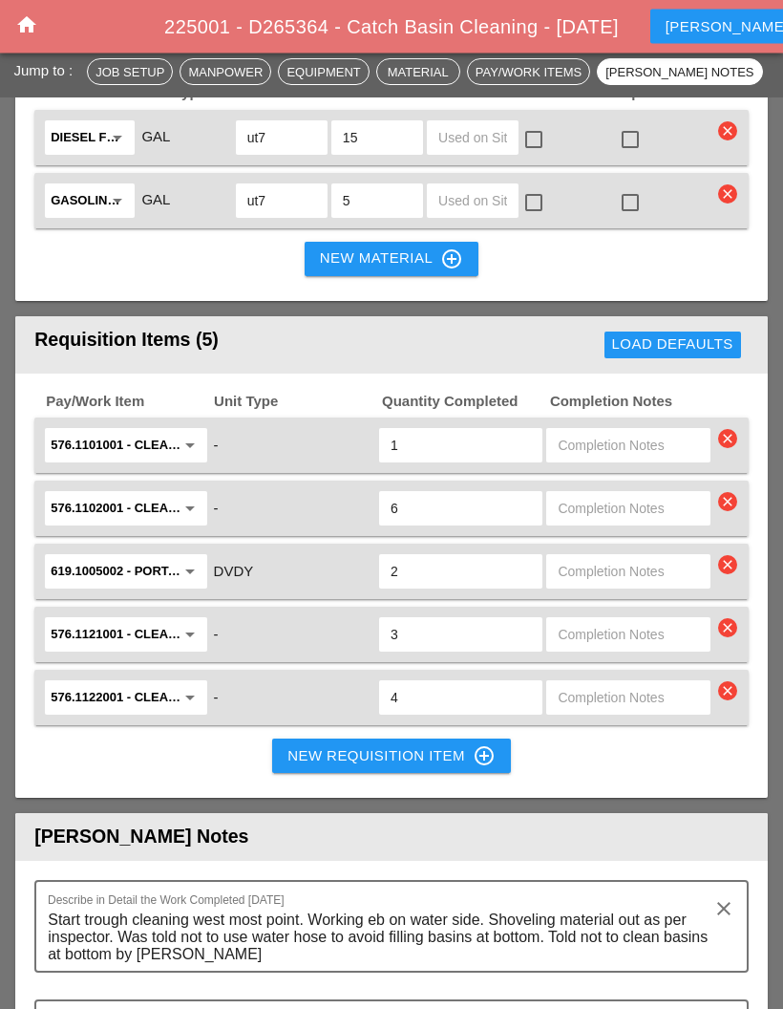
scroll to position [2421, 0]
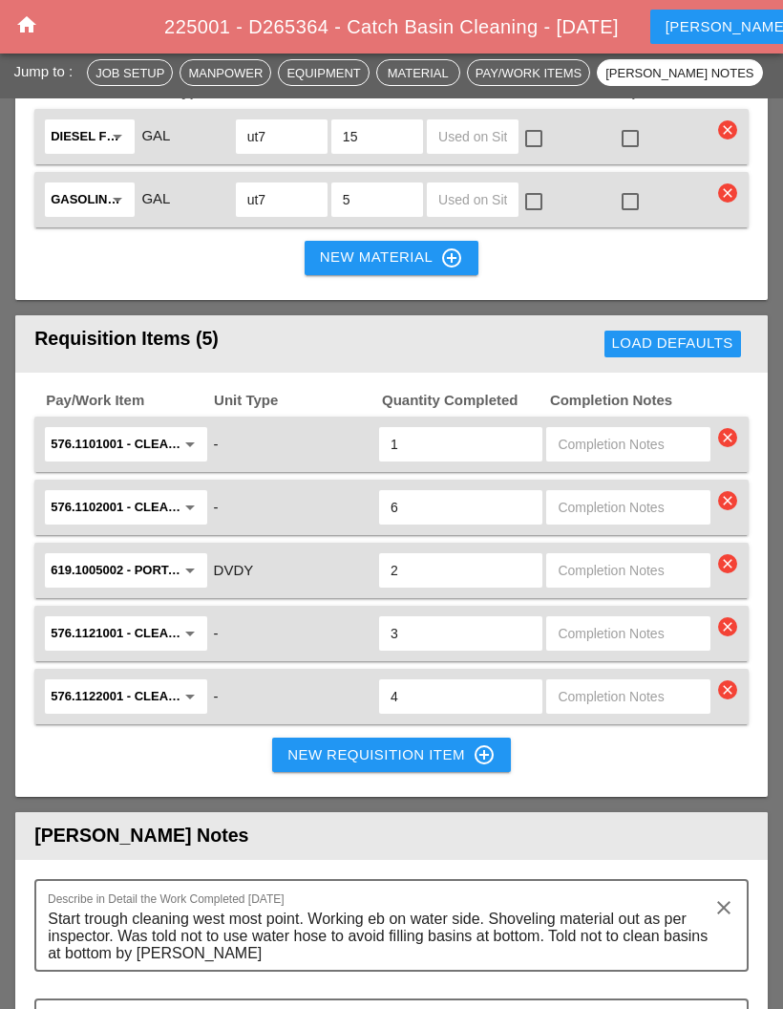
click at [607, 459] on input "text" at bounding box center [628, 444] width 140 height 31
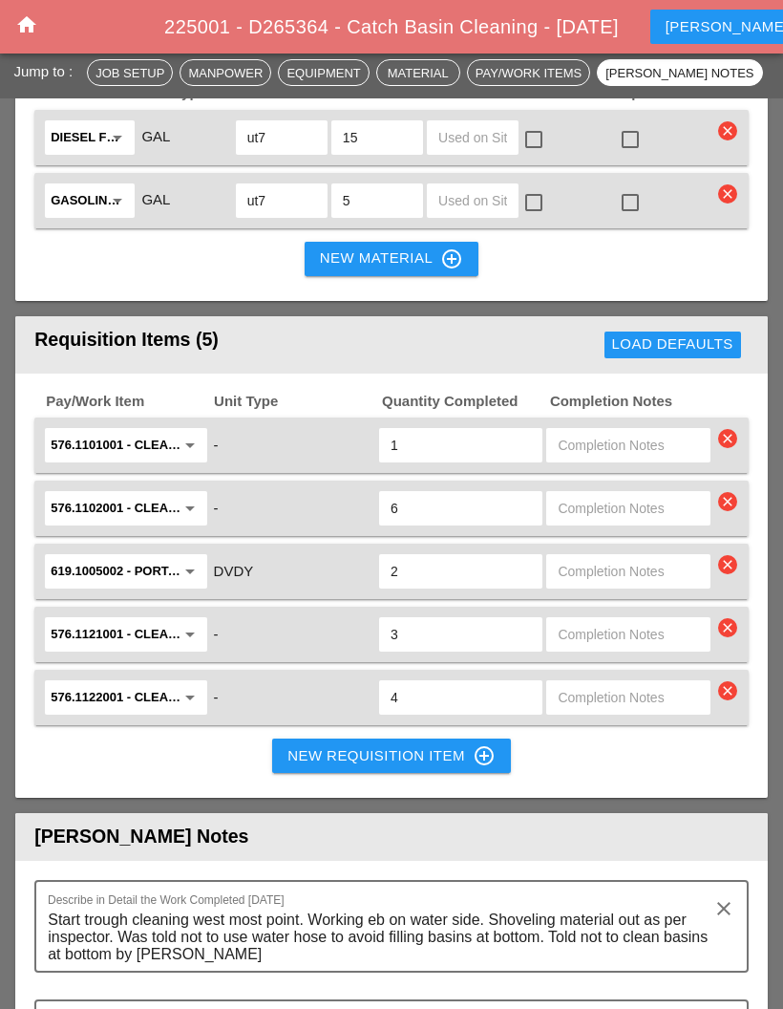
click at [528, 363] on div "Load Defaults" at bounding box center [578, 345] width 341 height 38
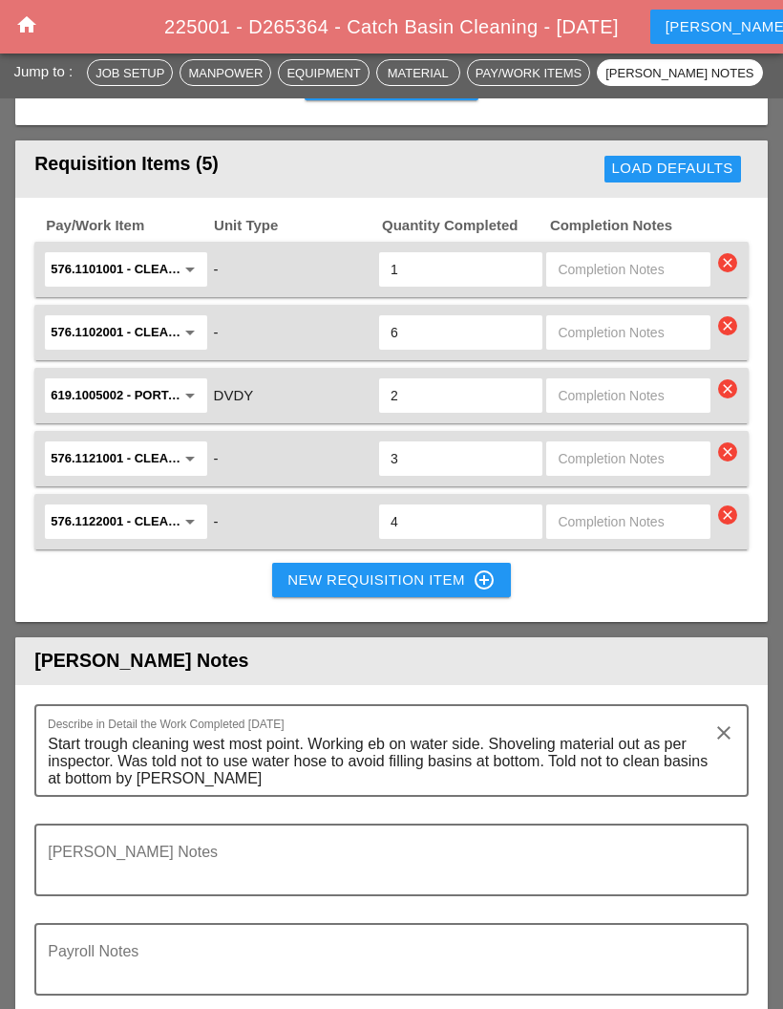
scroll to position [2594, 0]
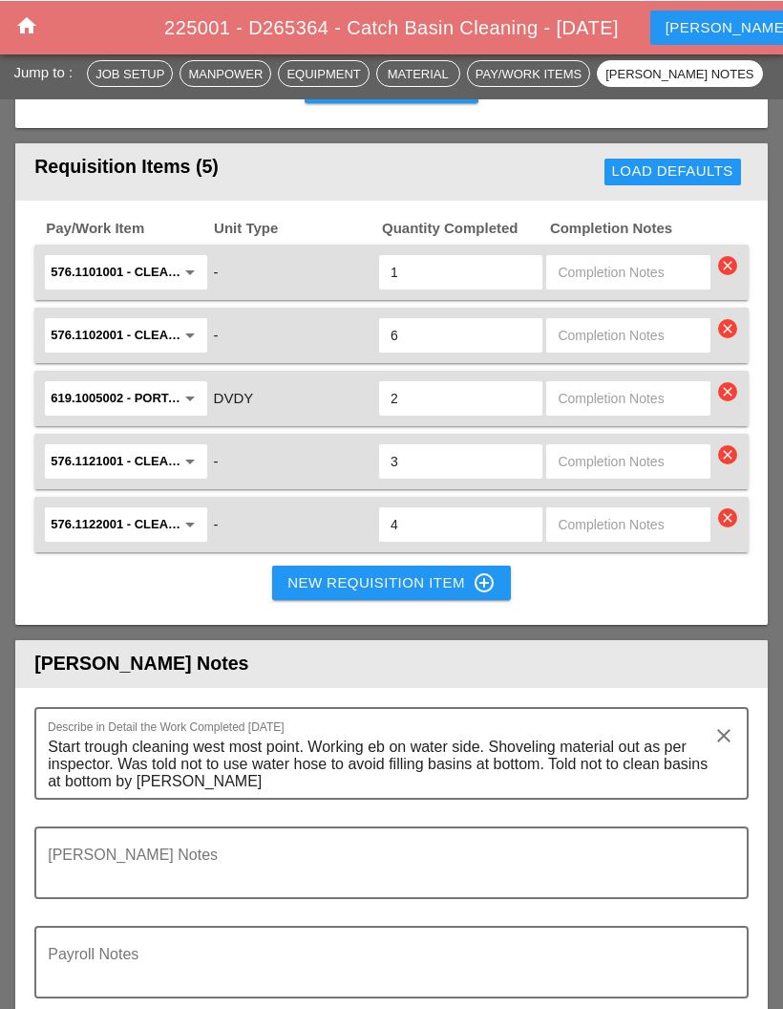
click at [301, 285] on div "-" at bounding box center [293, 272] width 163 height 26
click at [291, 537] on div "-" at bounding box center [293, 524] width 163 height 26
click at [559, 35] on span "225001 - D265364 - Catch Basin Cleaning - [DATE]" at bounding box center [391, 26] width 455 height 21
click at [612, 12] on div "home 225001 - D265364 - Catch Basin Cleaning - 09/15/2025 Daniel account_box" at bounding box center [391, 26] width 783 height 53
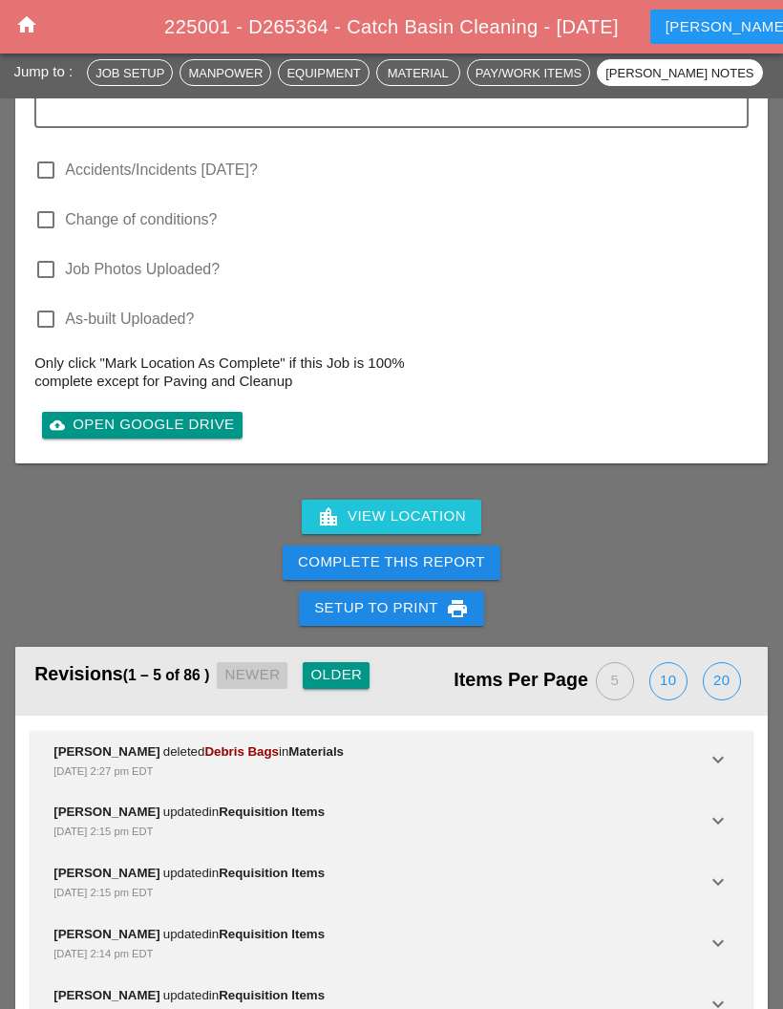
scroll to position [3463, 0]
click at [726, 833] on icon "keyboard_arrow_down" at bounding box center [718, 821] width 23 height 23
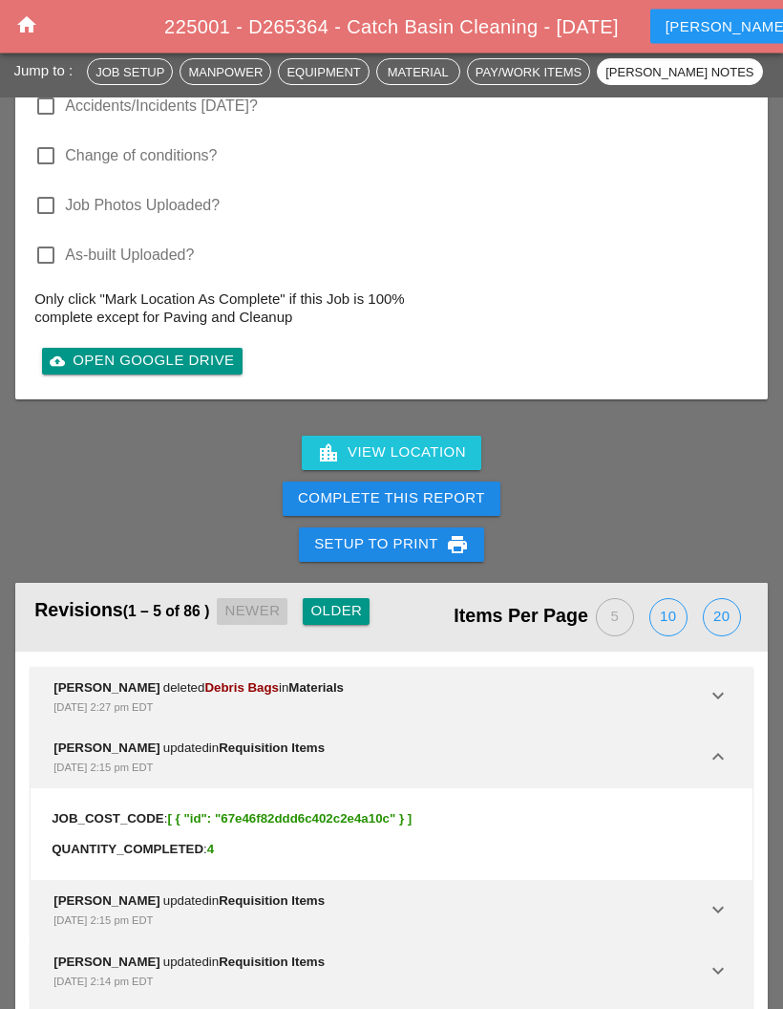
scroll to position [3528, 0]
click at [717, 834] on div "JOB_COST_CODE : [ { "id": "67e46f82ddd6c402c2e4a10c" } ]" at bounding box center [392, 818] width 692 height 31
click at [664, 513] on div "Complete This Report" at bounding box center [391, 499] width 783 height 46
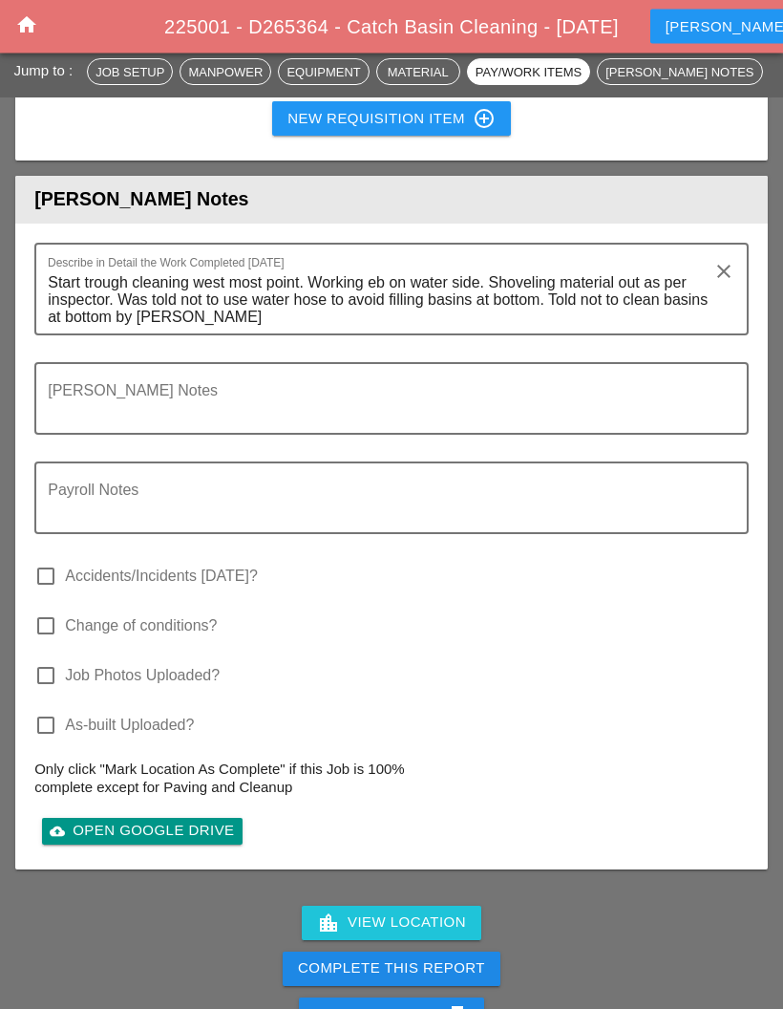
scroll to position [3059, 0]
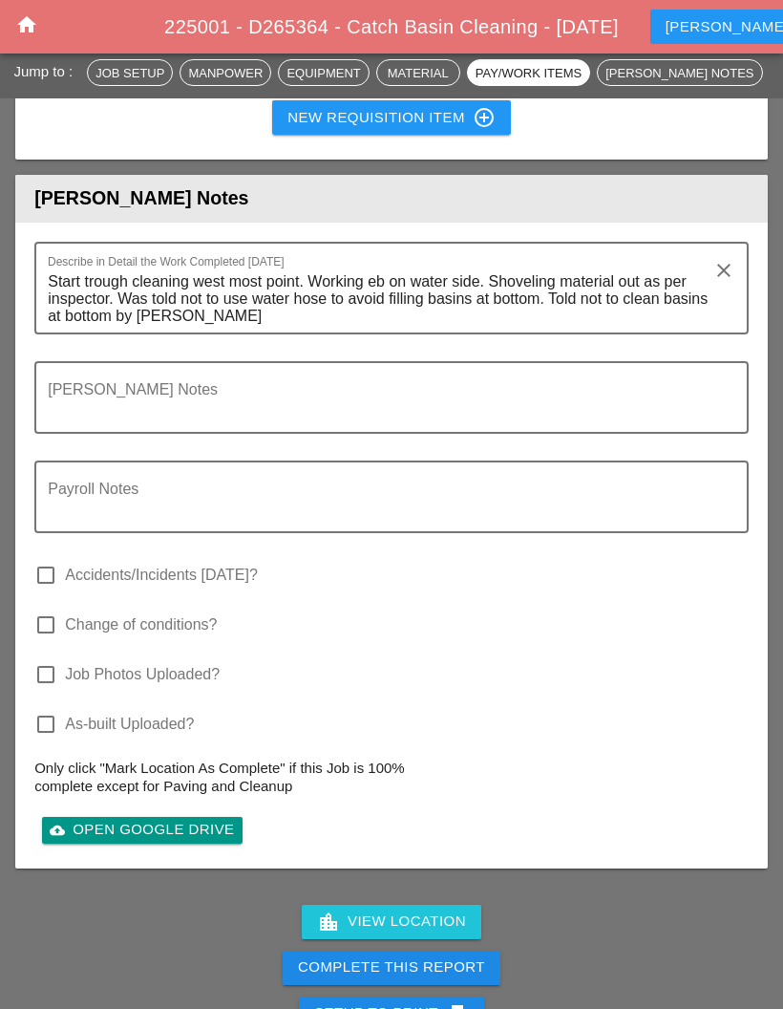
click at [197, 684] on label "Job Photos Uploaded?" at bounding box center [142, 674] width 155 height 19
checkbox input "true"
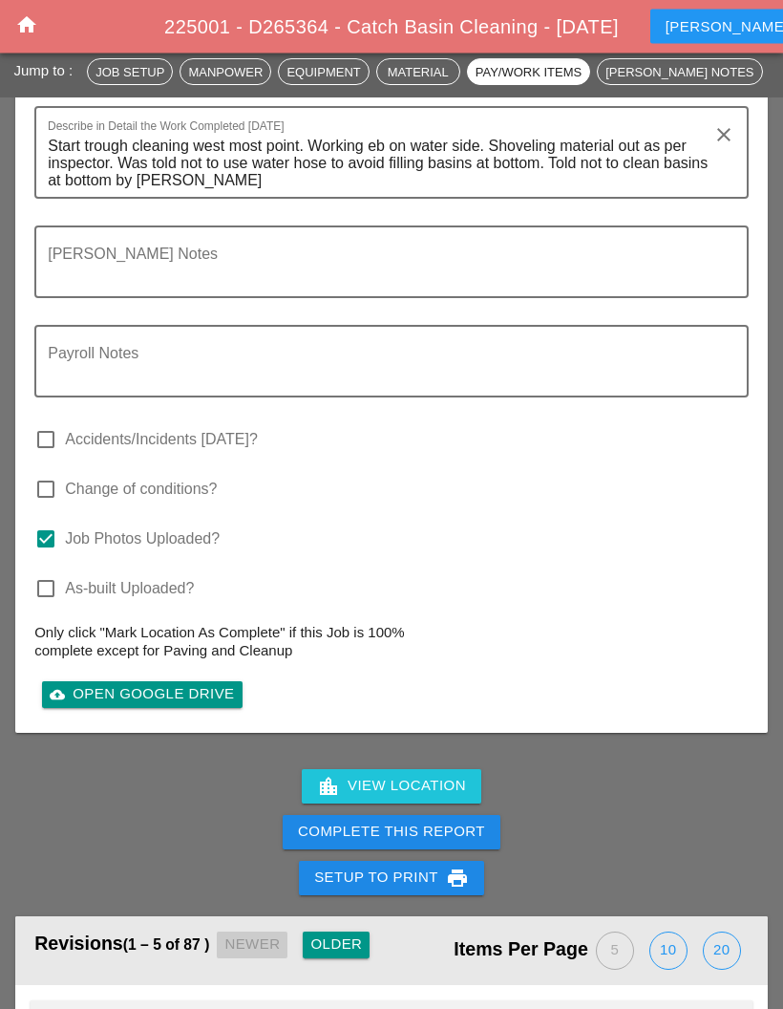
scroll to position [3197, 0]
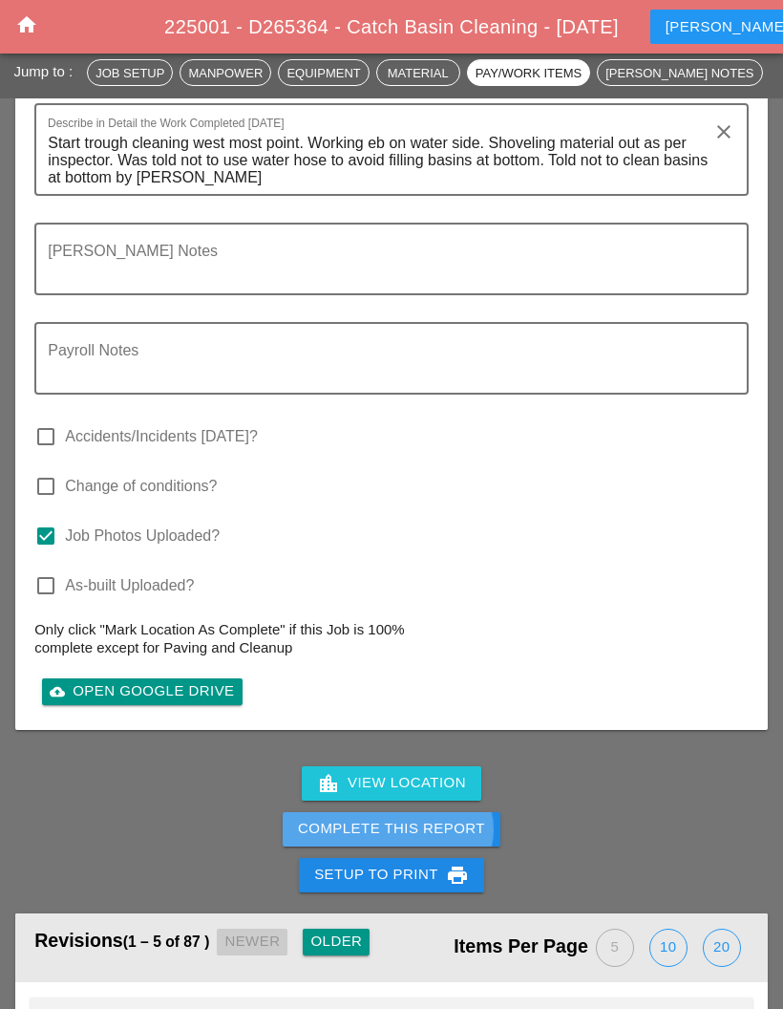
click at [397, 840] on div "Complete This Report" at bounding box center [391, 829] width 187 height 22
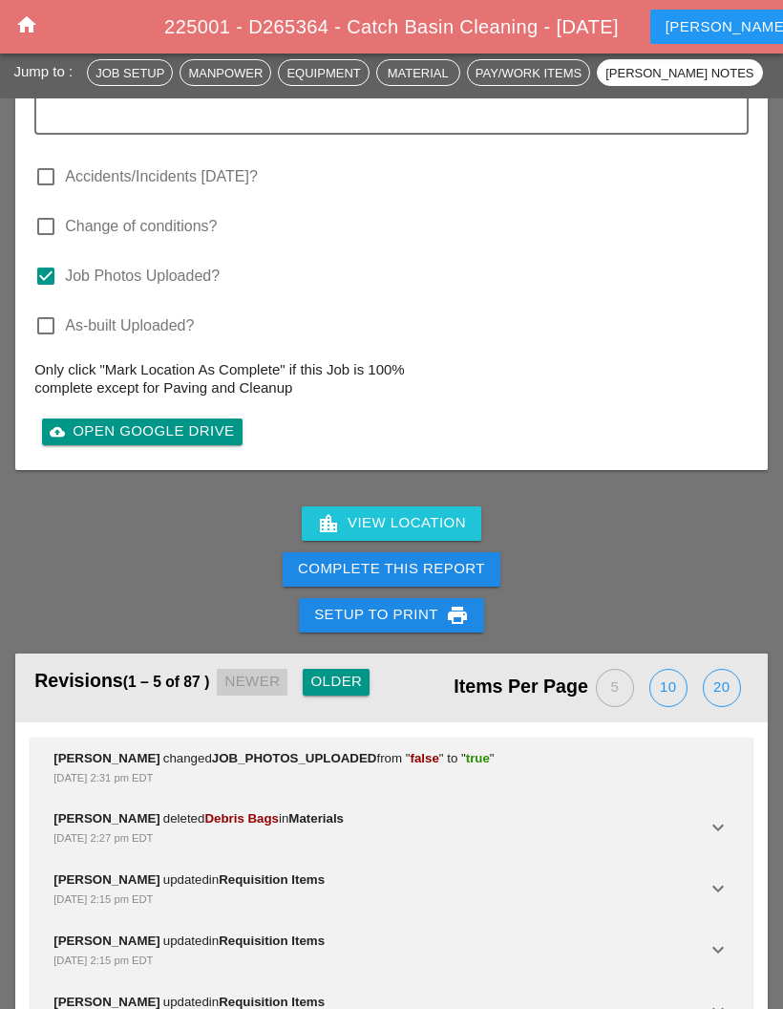
scroll to position [3462, 0]
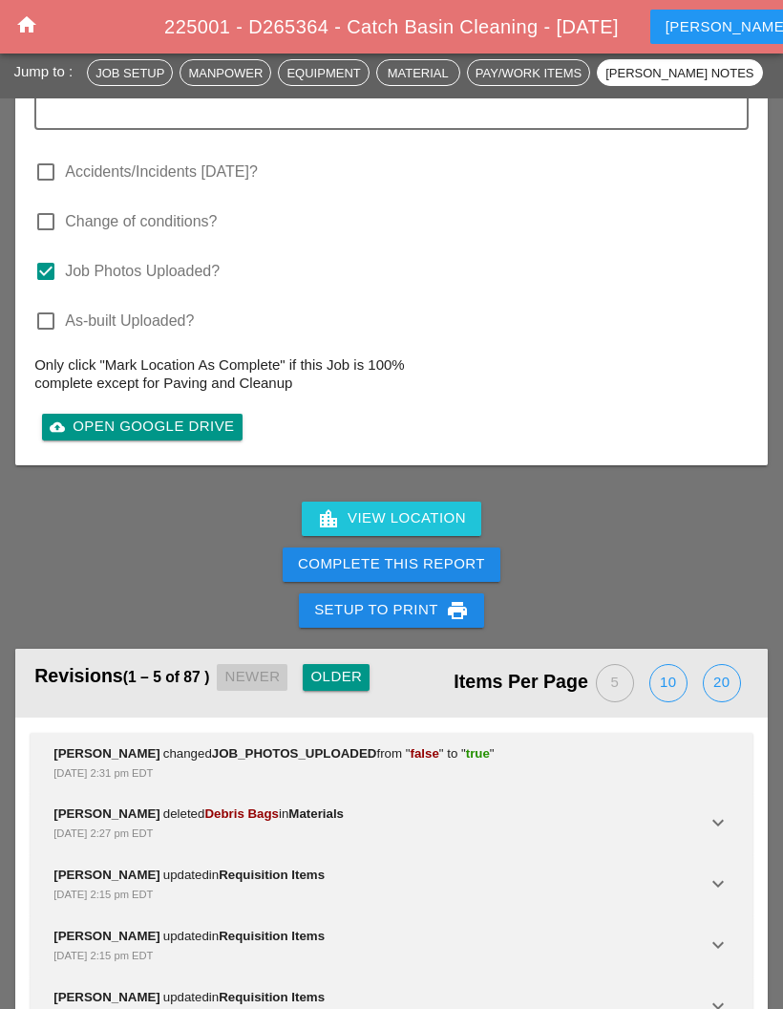
click at [448, 575] on div "Complete This Report" at bounding box center [391, 564] width 187 height 22
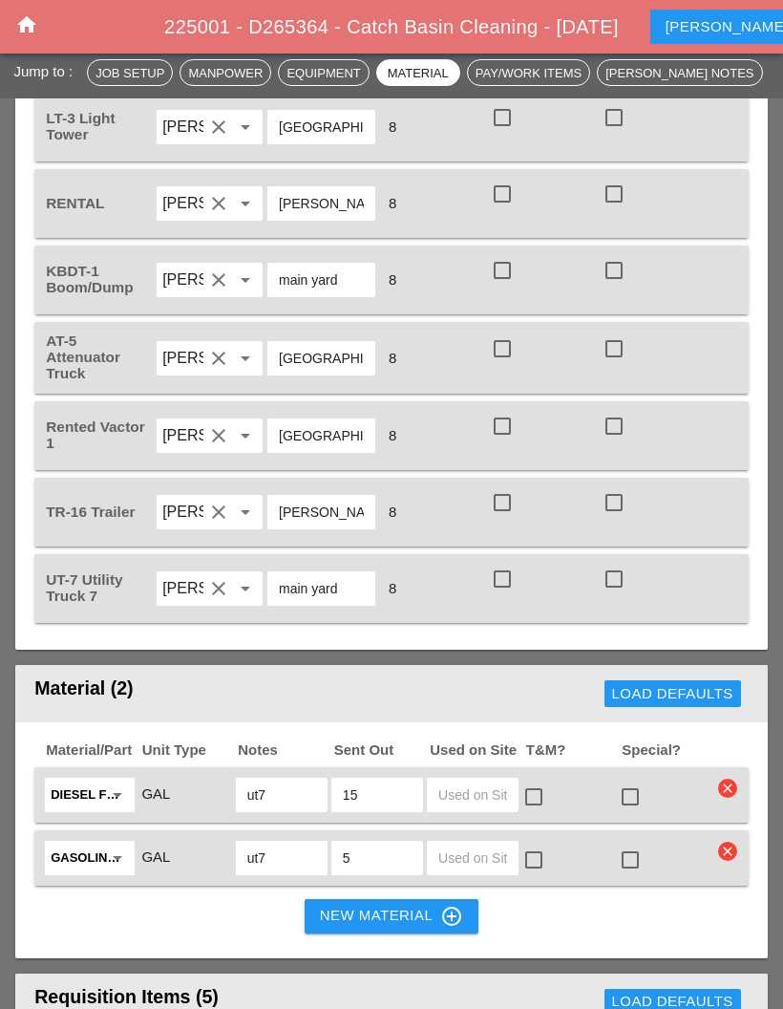
scroll to position [1752, 0]
